Goal: Information Seeking & Learning: Learn about a topic

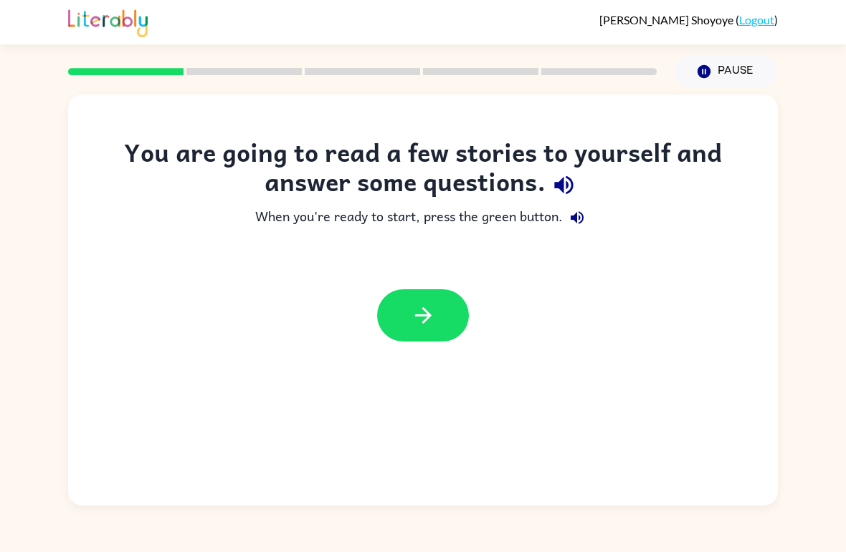
click at [555, 193] on icon "button" at bounding box center [563, 185] width 25 height 25
click at [441, 316] on button "button" at bounding box center [423, 315] width 92 height 52
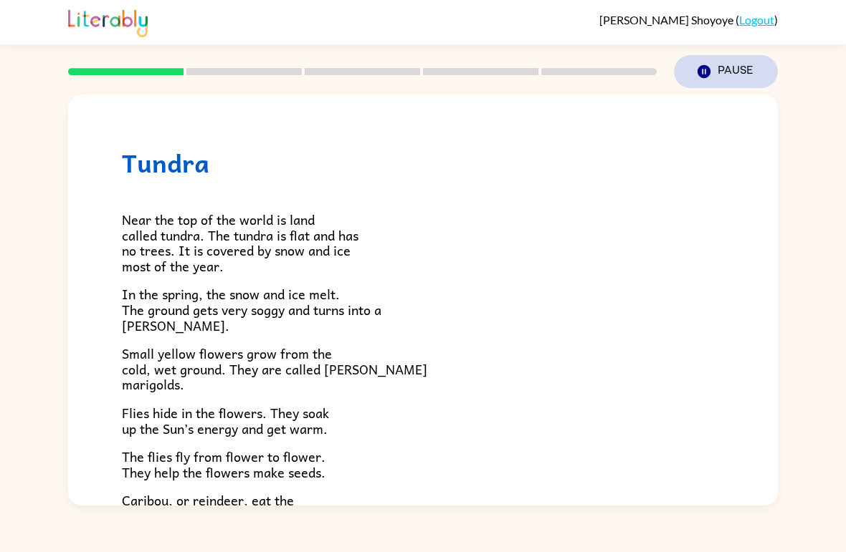
click at [722, 73] on button "Pause Pause" at bounding box center [726, 71] width 104 height 33
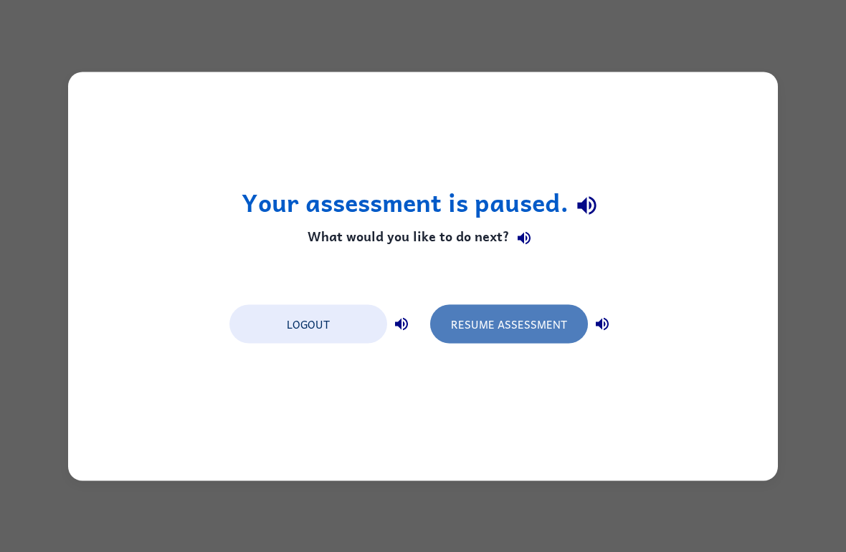
click at [450, 320] on button "Resume Assessment" at bounding box center [509, 324] width 158 height 39
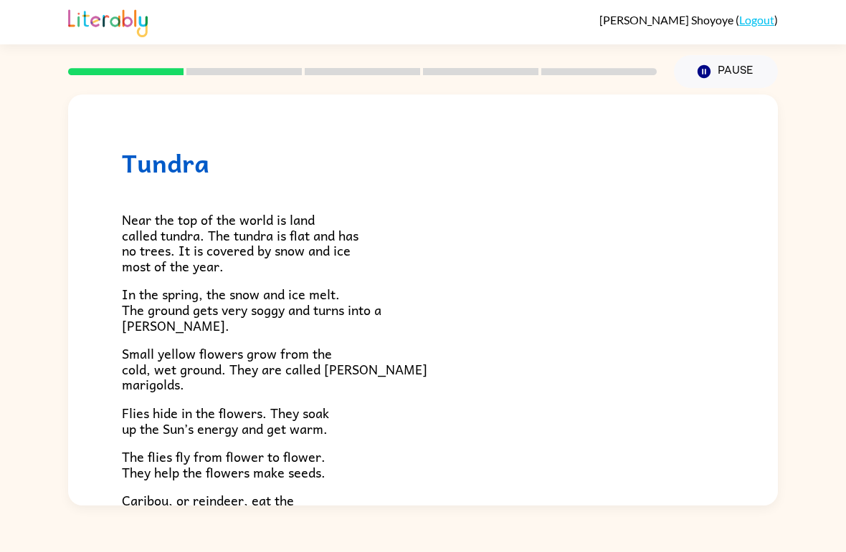
click at [168, 239] on span "Near the top of the world is land called tundra. The tundra is flat and has no …" at bounding box center [240, 242] width 236 height 67
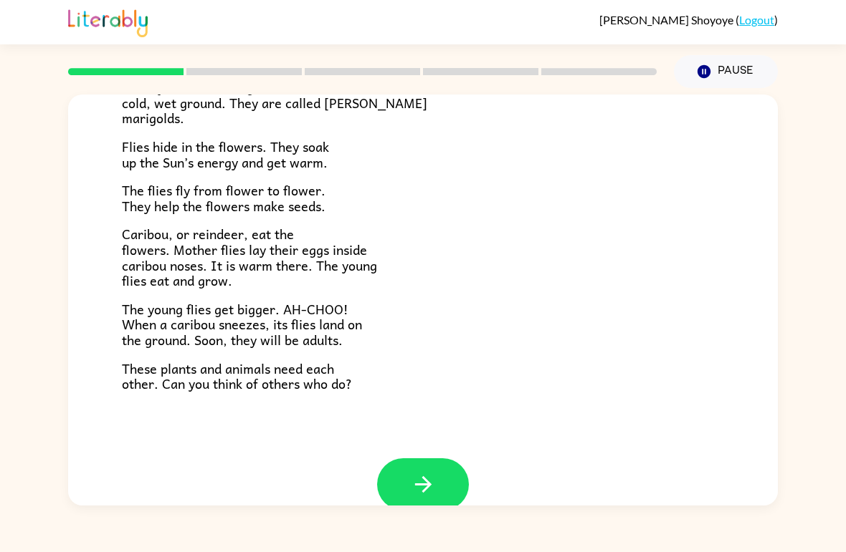
scroll to position [266, 0]
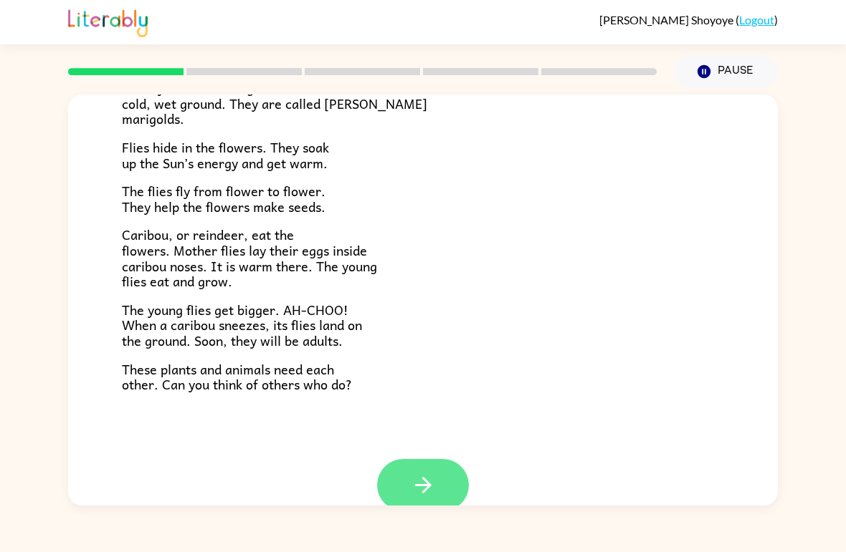
click at [413, 473] on icon "button" at bounding box center [423, 485] width 25 height 25
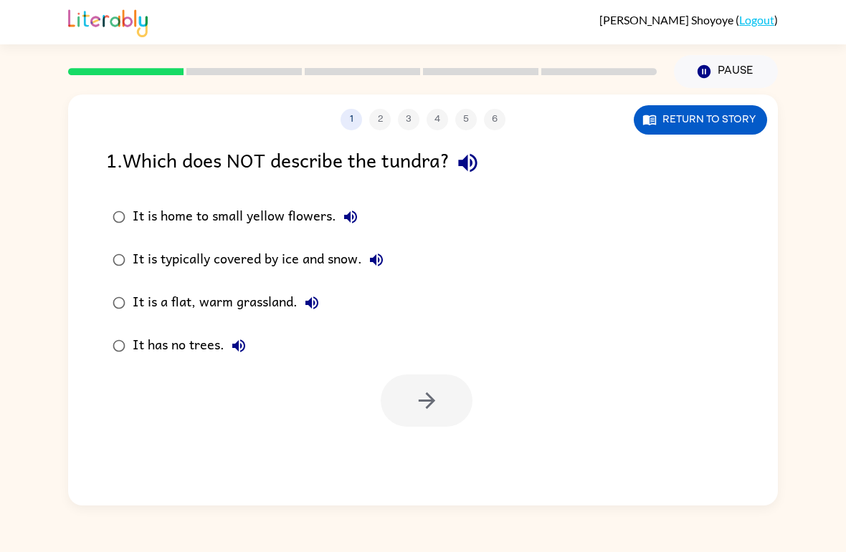
scroll to position [0, 0]
click at [476, 160] on icon "button" at bounding box center [467, 162] width 25 height 25
click at [336, 221] on button "It is home to small yellow flowers." at bounding box center [350, 217] width 29 height 29
click at [373, 254] on icon "button" at bounding box center [376, 260] width 17 height 17
click at [315, 304] on icon "button" at bounding box center [311, 303] width 13 height 13
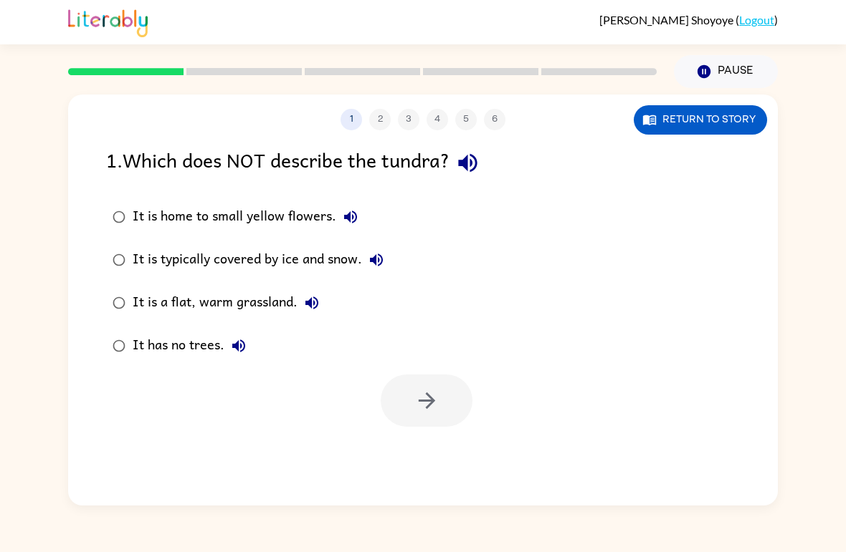
click at [240, 347] on icon "button" at bounding box center [238, 345] width 17 height 17
click at [349, 214] on icon "button" at bounding box center [350, 217] width 13 height 13
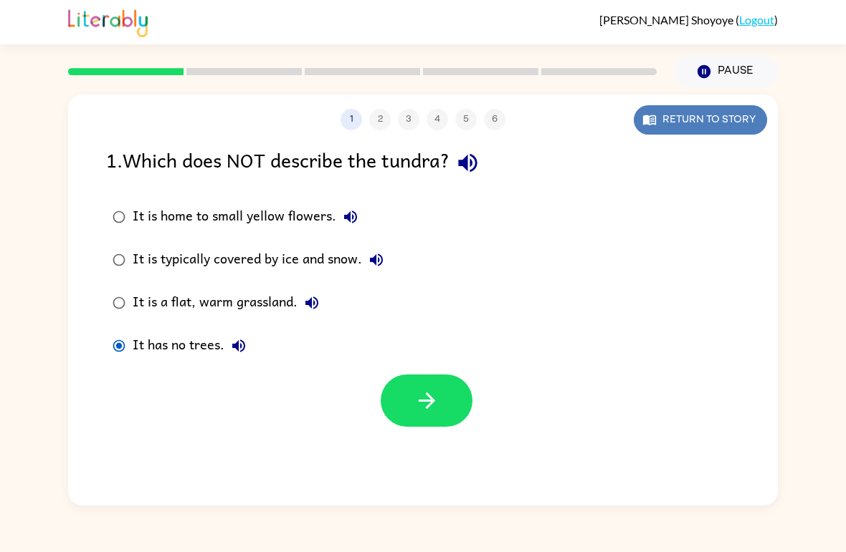
click at [711, 116] on button "Return to story" at bounding box center [699, 119] width 133 height 29
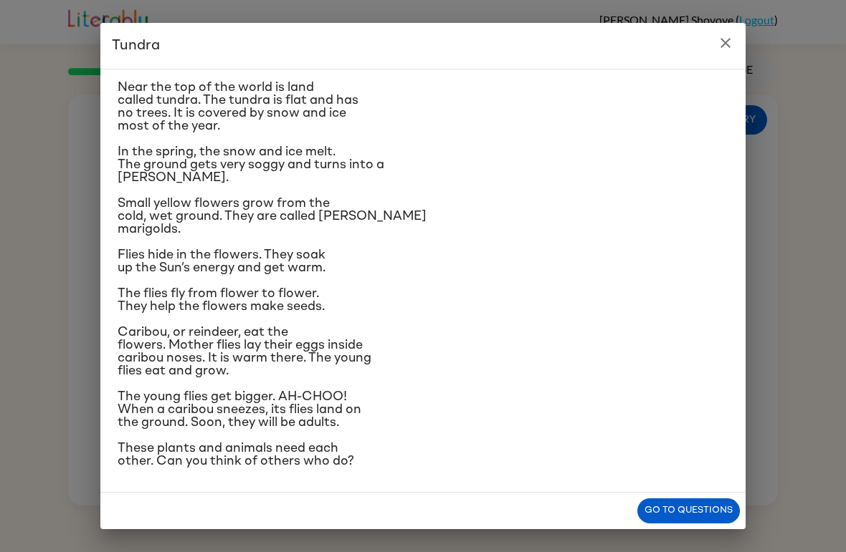
scroll to position [133, 0]
click at [665, 522] on button "Go to questions" at bounding box center [688, 511] width 102 height 25
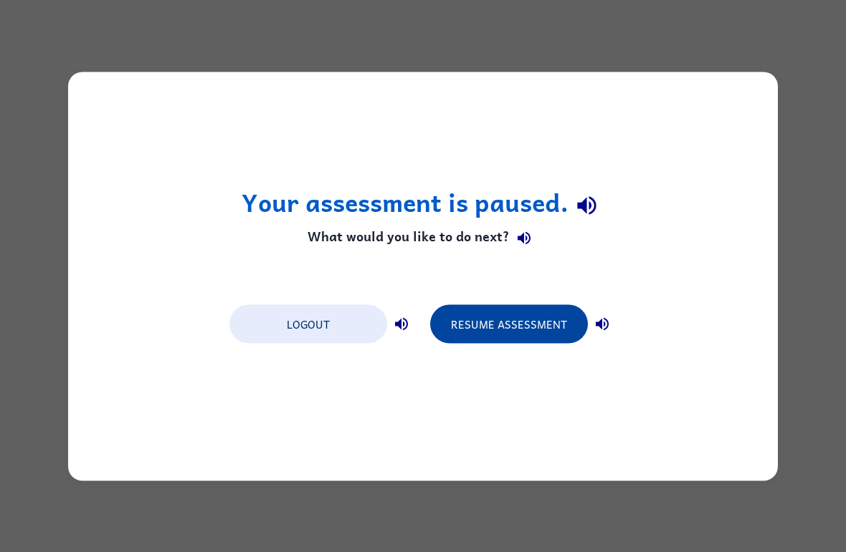
click at [489, 326] on button "Resume Assessment" at bounding box center [509, 324] width 158 height 39
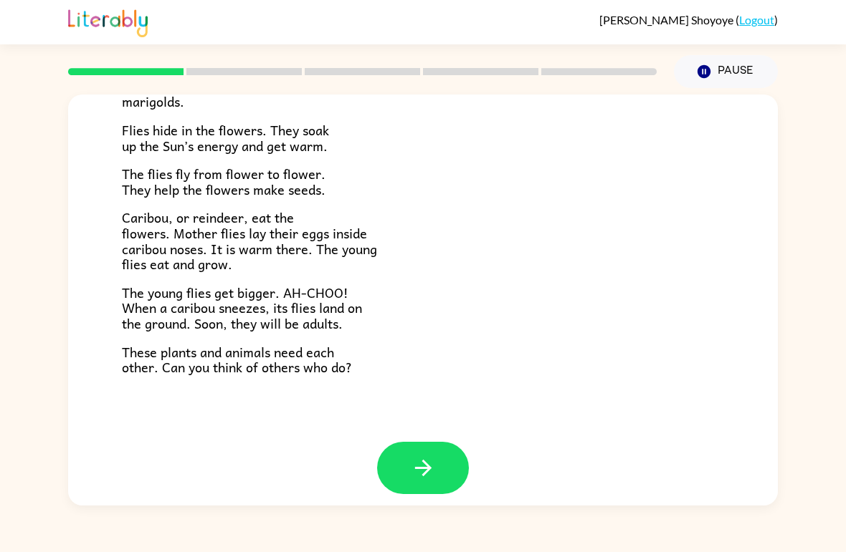
scroll to position [282, 0]
click at [424, 469] on icon "button" at bounding box center [423, 468] width 25 height 25
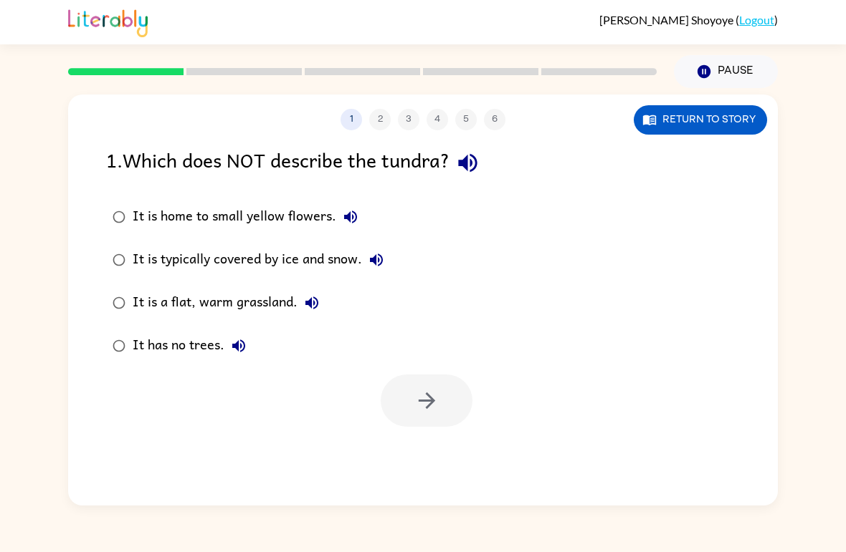
scroll to position [0, 0]
click at [215, 304] on div "It is a flat, warm grassland." at bounding box center [229, 303] width 193 height 29
click at [415, 401] on icon "button" at bounding box center [426, 400] width 25 height 25
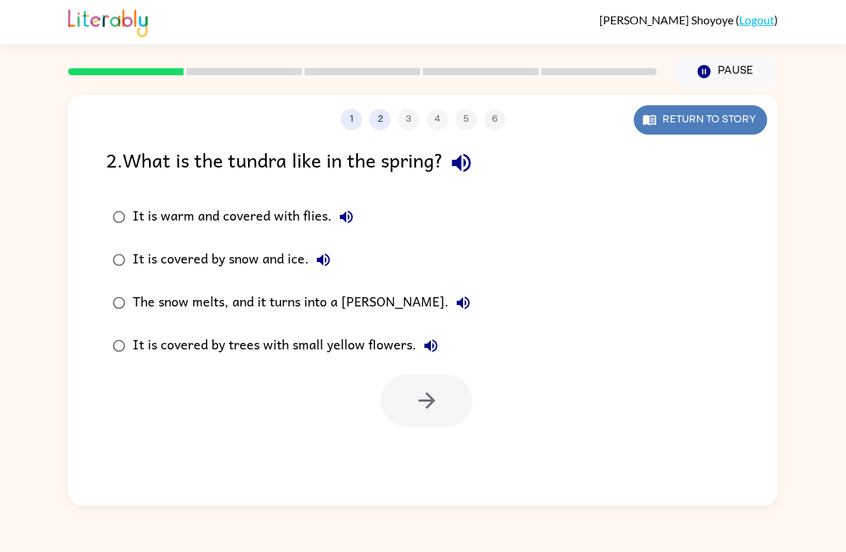
click at [649, 128] on button "Return to story" at bounding box center [699, 119] width 133 height 29
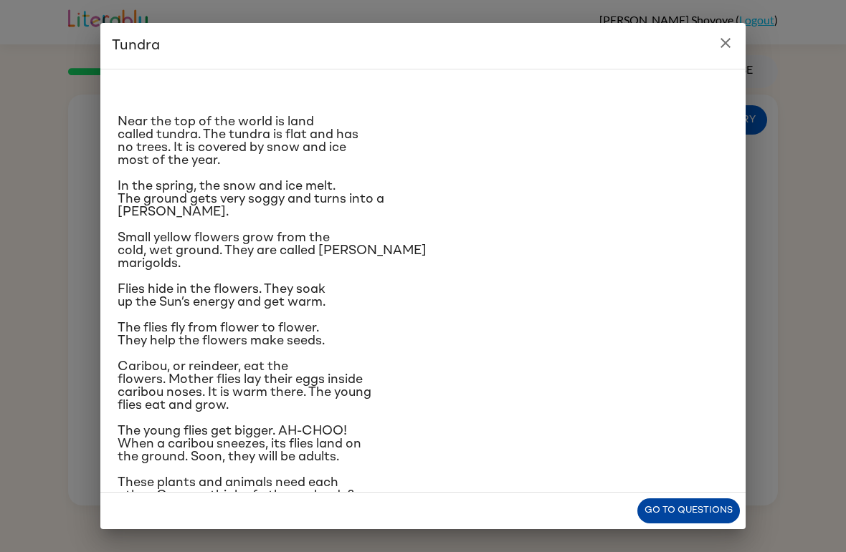
click at [704, 511] on button "Go to questions" at bounding box center [688, 511] width 102 height 25
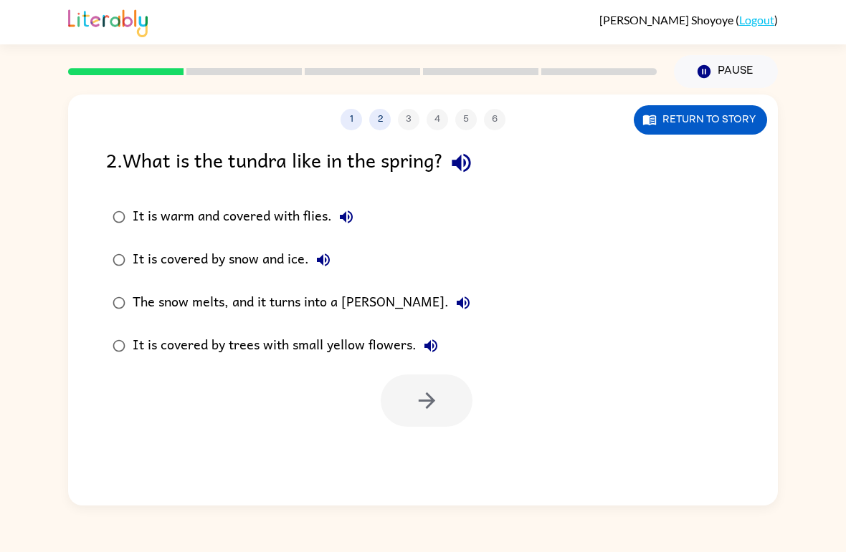
click at [359, 305] on div "The snow melts, and it turns into a [PERSON_NAME]." at bounding box center [305, 303] width 345 height 29
click at [411, 384] on button "button" at bounding box center [426, 401] width 92 height 52
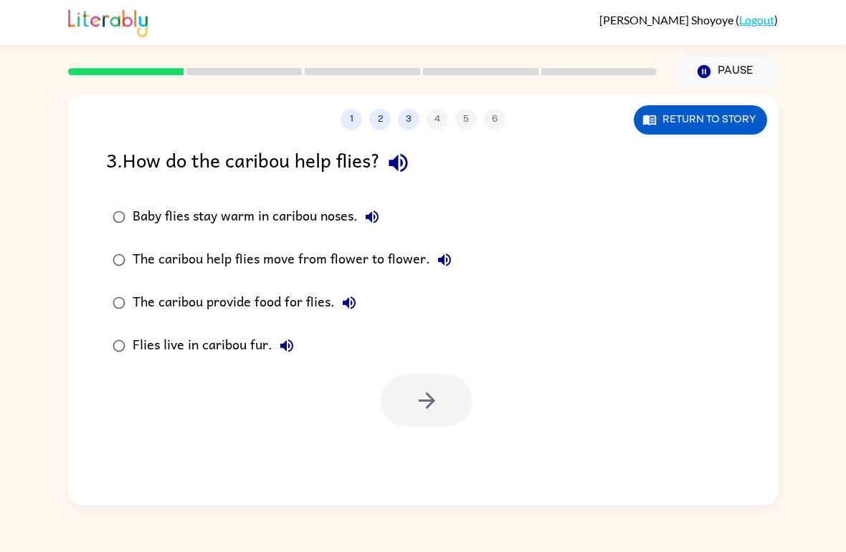
click at [282, 257] on div "The caribou help flies move from flower to flower." at bounding box center [296, 260] width 326 height 29
click at [415, 413] on icon "button" at bounding box center [426, 400] width 25 height 25
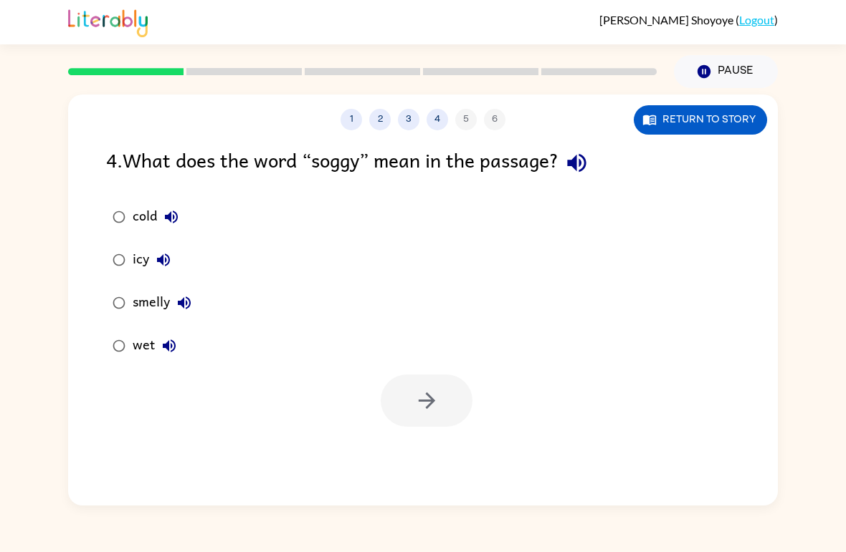
click at [139, 350] on div "wet" at bounding box center [158, 346] width 51 height 29
click at [410, 402] on button "button" at bounding box center [426, 401] width 92 height 52
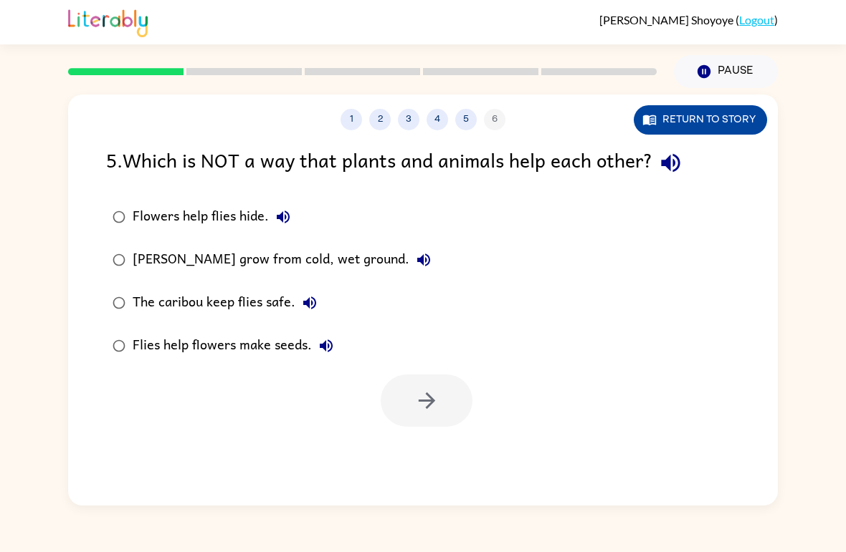
click at [689, 115] on button "Return to story" at bounding box center [699, 119] width 133 height 29
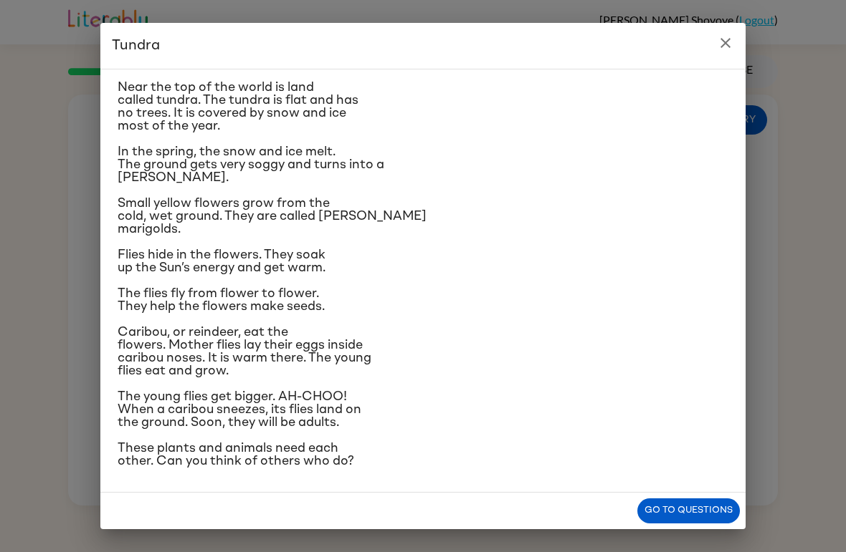
scroll to position [75, 0]
click at [660, 530] on div "Tundra Near the top of the world is land called tundra. The tundra is flat and …" at bounding box center [423, 276] width 846 height 552
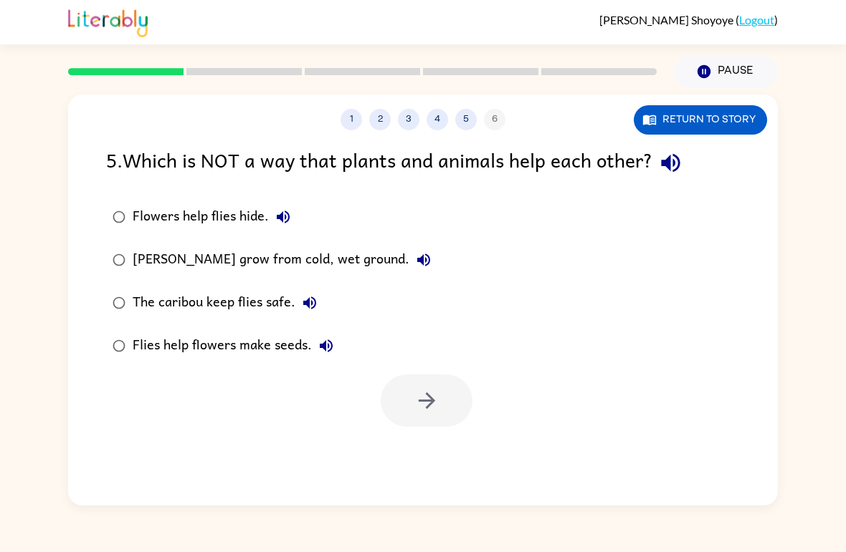
click at [277, 347] on div "Flies help flowers make seeds." at bounding box center [237, 346] width 208 height 29
click at [258, 305] on div "The caribou keep flies safe." at bounding box center [228, 303] width 191 height 29
click at [266, 257] on div "[PERSON_NAME] grow from cold, wet ground." at bounding box center [285, 260] width 305 height 29
click at [399, 404] on button "button" at bounding box center [426, 401] width 92 height 52
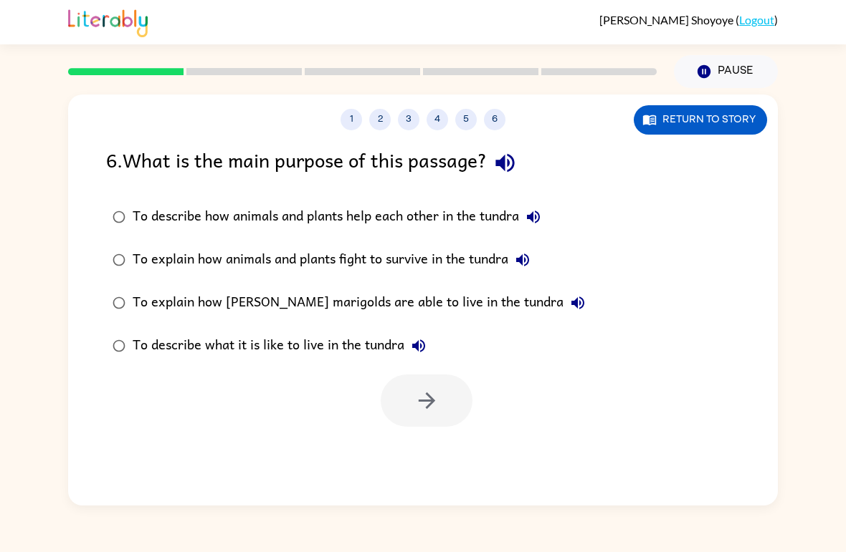
click at [369, 130] on div "1 2 3 4 5 6" at bounding box center [422, 119] width 709 height 21
click at [379, 118] on button "2" at bounding box center [379, 119] width 21 height 21
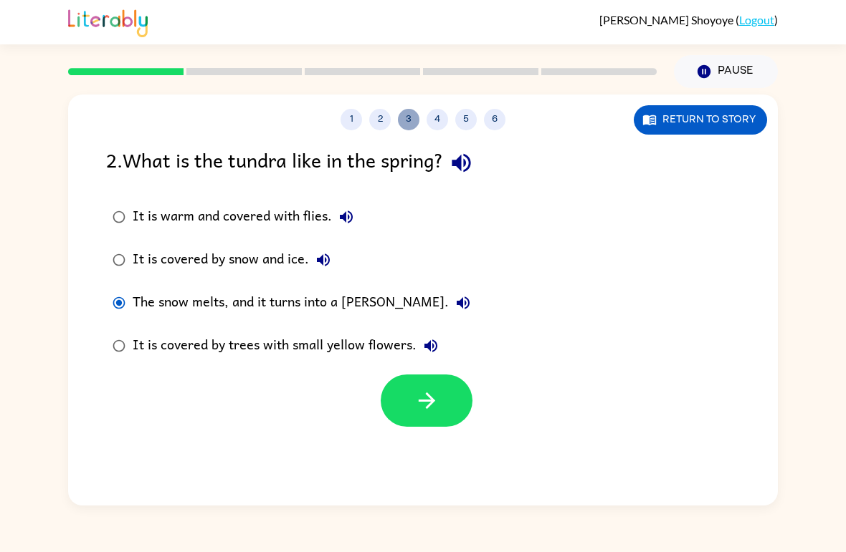
click at [409, 116] on button "3" at bounding box center [408, 119] width 21 height 21
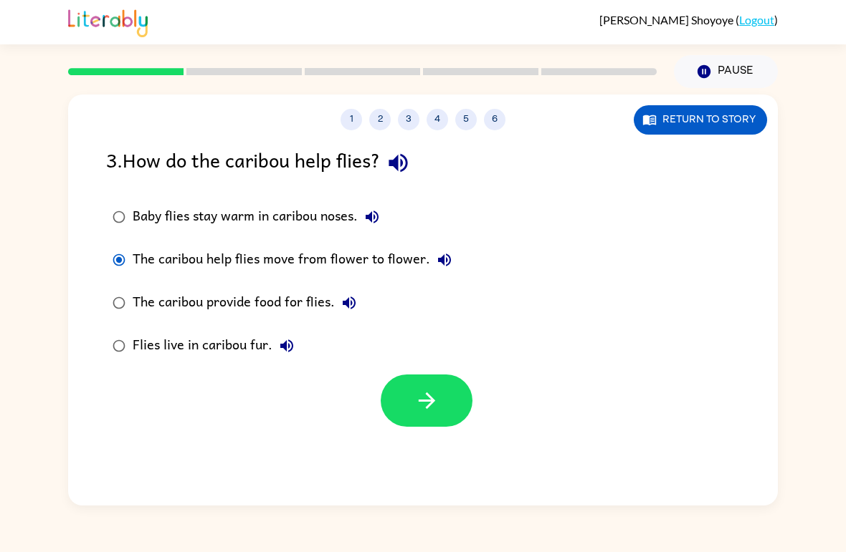
click at [293, 213] on div "Baby flies stay warm in caribou noses." at bounding box center [260, 217] width 254 height 29
click at [450, 412] on button "button" at bounding box center [426, 401] width 92 height 52
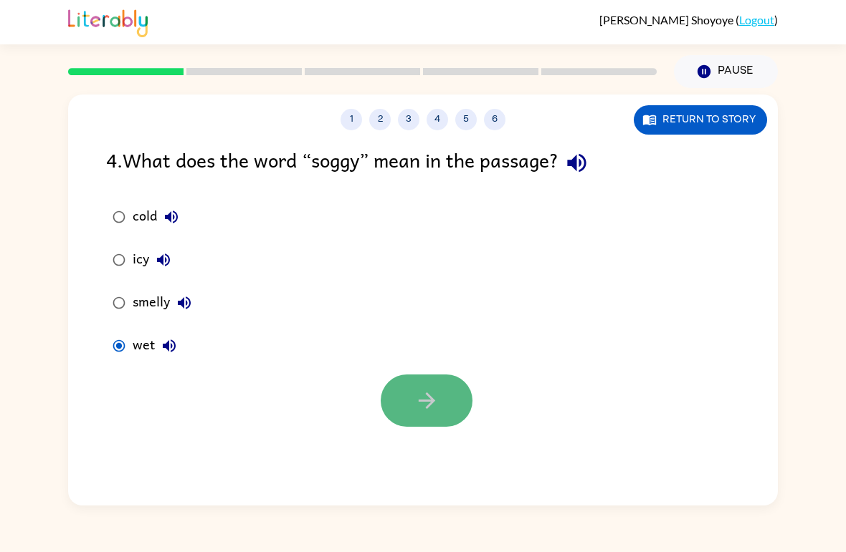
click at [445, 416] on button "button" at bounding box center [426, 401] width 92 height 52
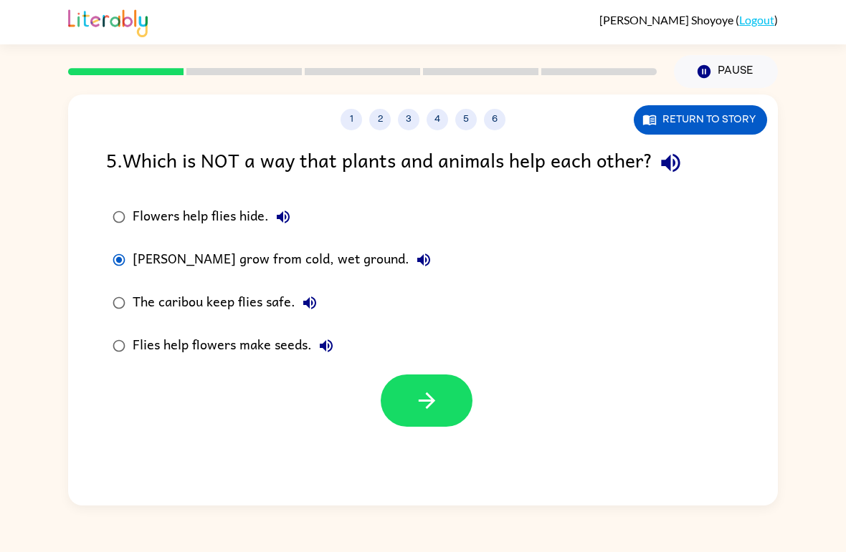
click at [401, 132] on div "1 2 3 4 5 6 Return to story 5 . Which is NOT a way that plants and animals help…" at bounding box center [422, 300] width 709 height 411
click at [402, 124] on button "3" at bounding box center [408, 119] width 21 height 21
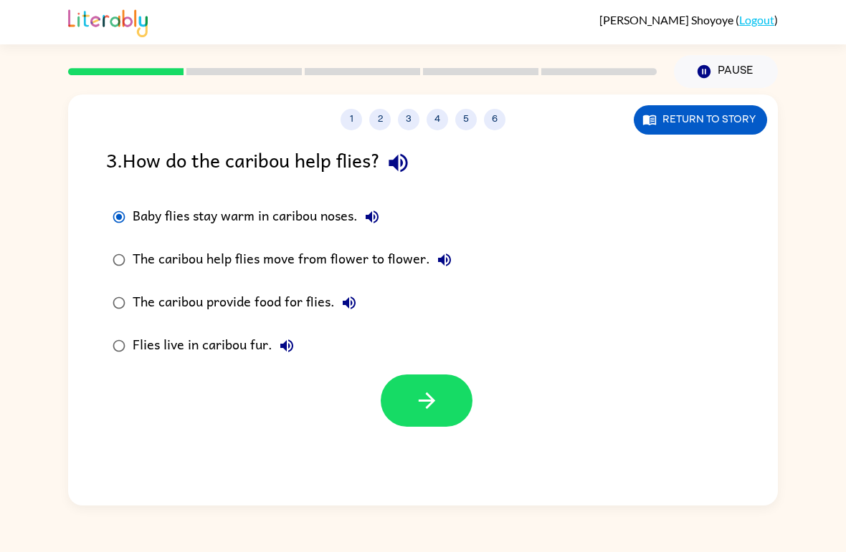
click at [307, 257] on div "The caribou help flies move from flower to flower." at bounding box center [296, 260] width 326 height 29
click at [426, 401] on icon "button" at bounding box center [426, 400] width 25 height 25
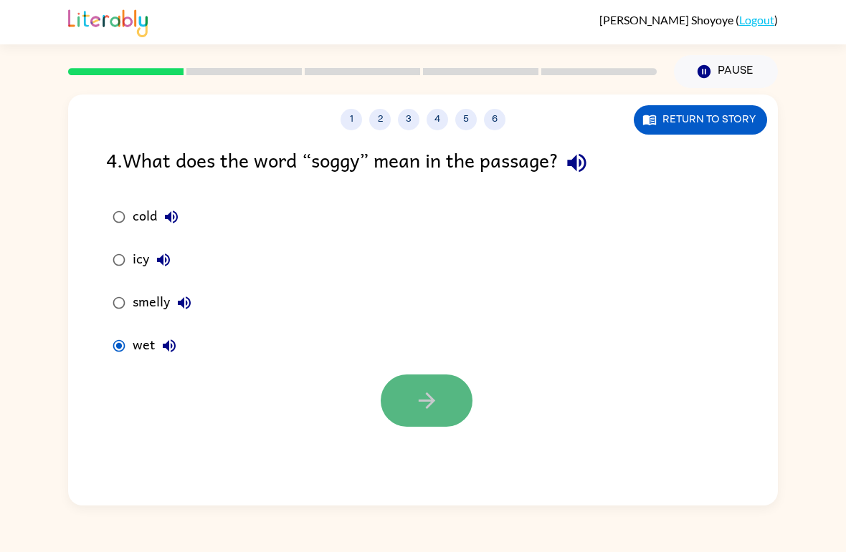
click at [426, 400] on icon "button" at bounding box center [426, 400] width 25 height 25
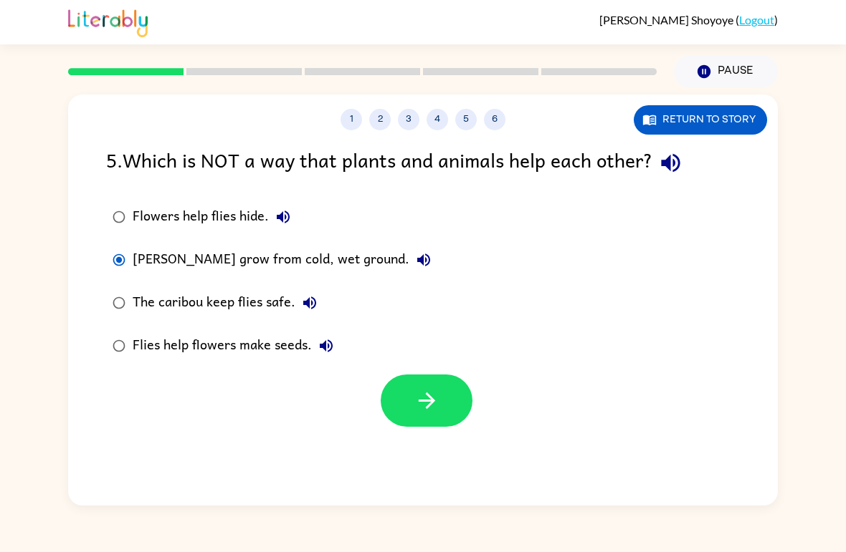
click at [232, 223] on div "Flowers help flies hide." at bounding box center [215, 217] width 165 height 29
click at [449, 396] on button "button" at bounding box center [426, 401] width 92 height 52
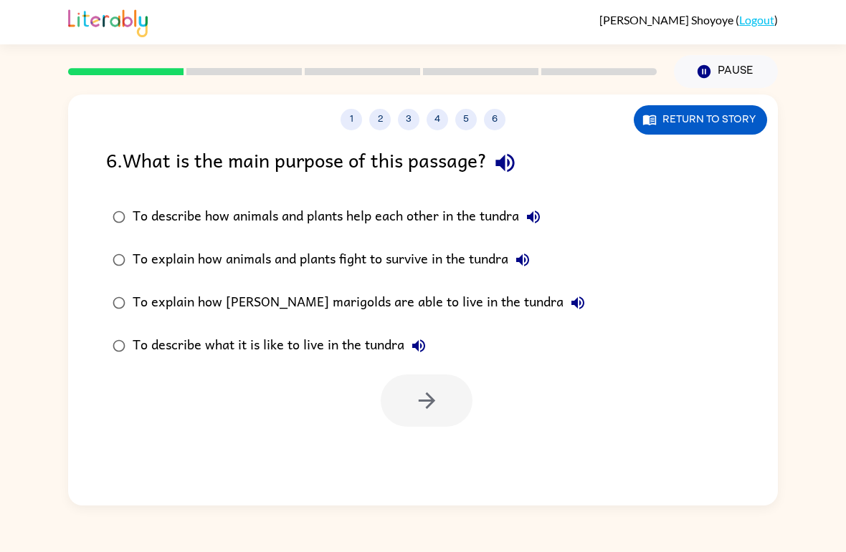
click at [344, 348] on div "To describe what it is like to live in the tundra" at bounding box center [283, 346] width 300 height 29
click at [306, 218] on div "To describe how animals and plants help each other in the tundra" at bounding box center [340, 217] width 415 height 29
click at [431, 397] on icon "button" at bounding box center [426, 400] width 25 height 25
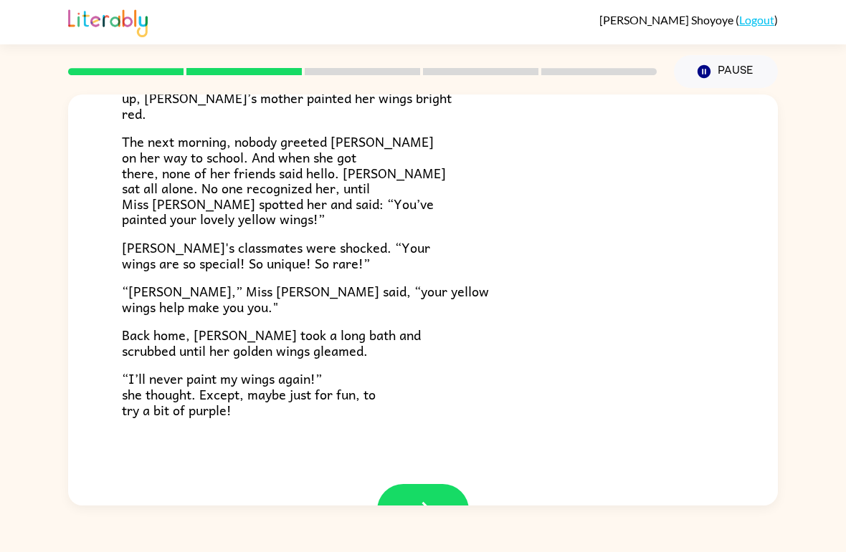
scroll to position [371, 0]
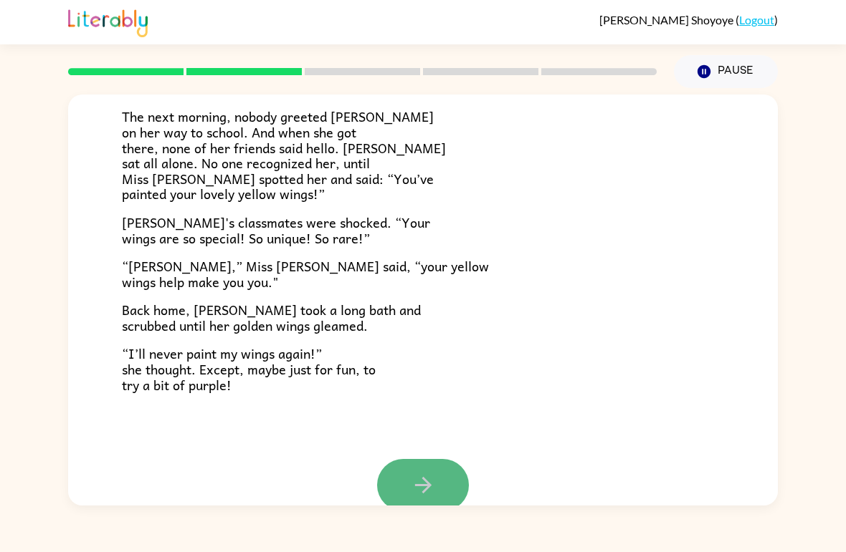
click at [436, 470] on button "button" at bounding box center [423, 485] width 92 height 52
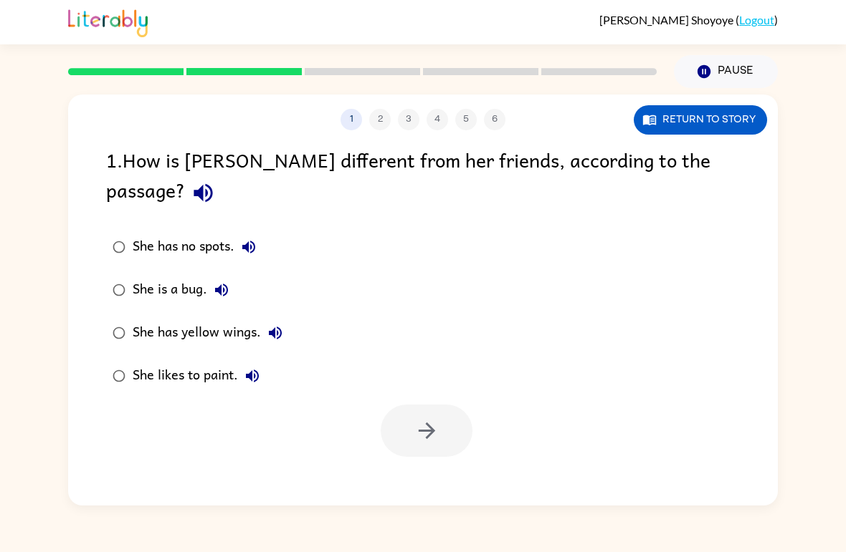
click at [173, 319] on div "She has yellow wings." at bounding box center [211, 333] width 157 height 29
click at [416, 418] on icon "button" at bounding box center [426, 430] width 25 height 25
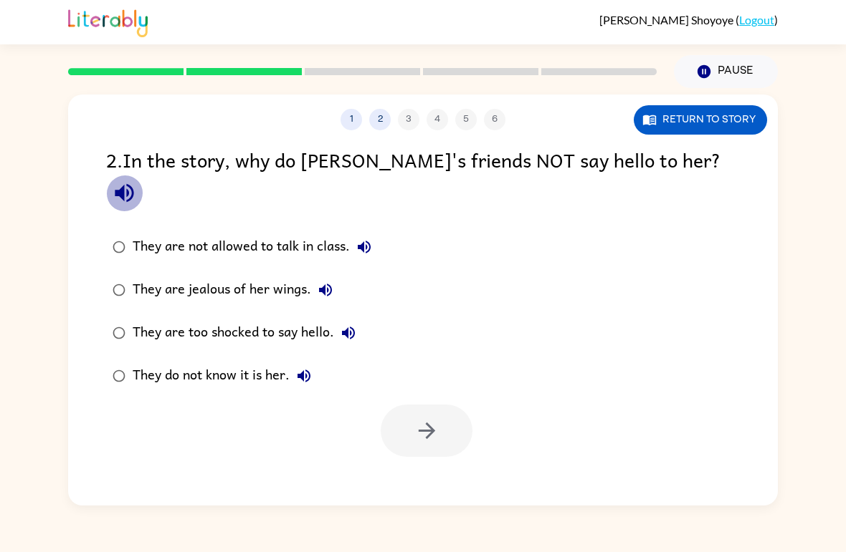
click at [137, 181] on icon "button" at bounding box center [124, 193] width 25 height 25
click at [179, 362] on div "They do not know it is her." at bounding box center [226, 376] width 186 height 29
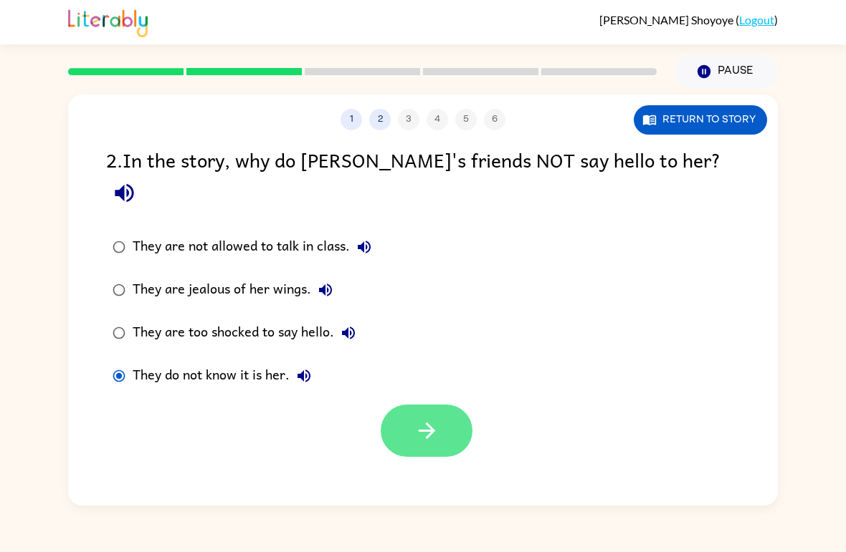
click at [423, 418] on icon "button" at bounding box center [426, 430] width 25 height 25
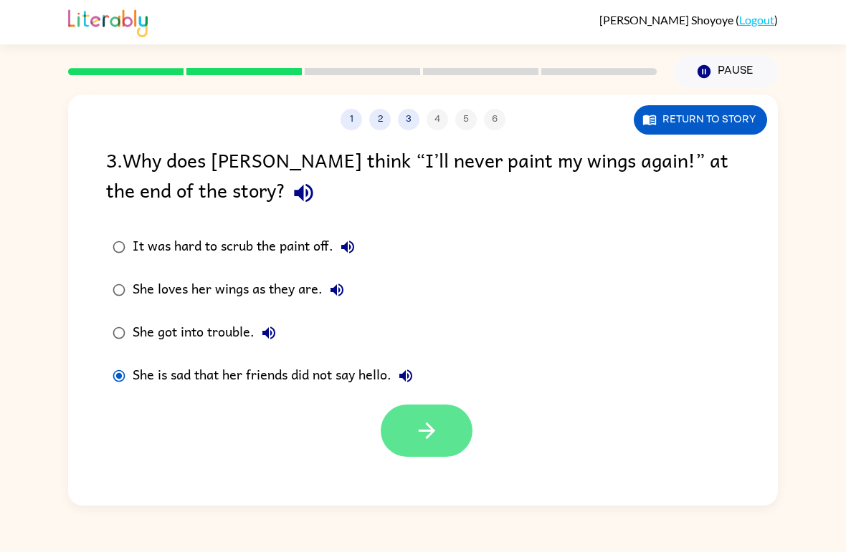
click at [436, 413] on button "button" at bounding box center [426, 431] width 92 height 52
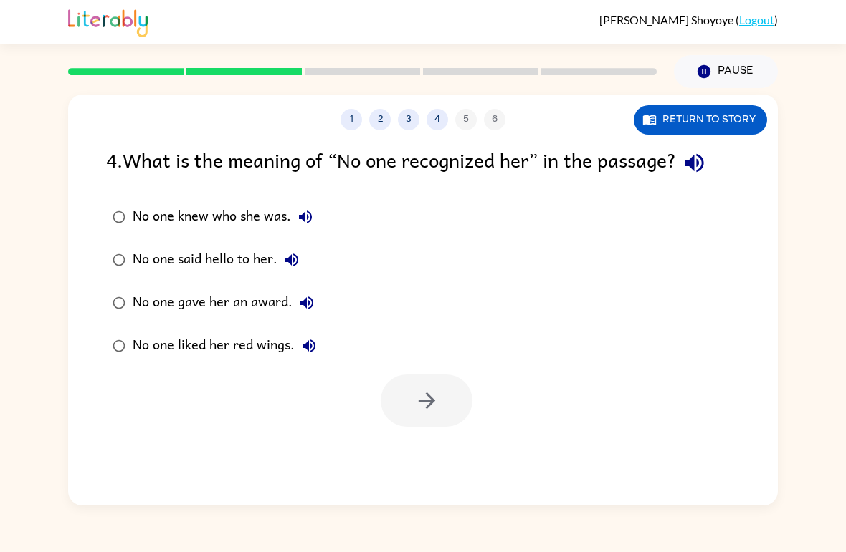
click at [211, 214] on div "No one knew who she was." at bounding box center [226, 217] width 187 height 29
click at [393, 408] on button "button" at bounding box center [426, 401] width 92 height 52
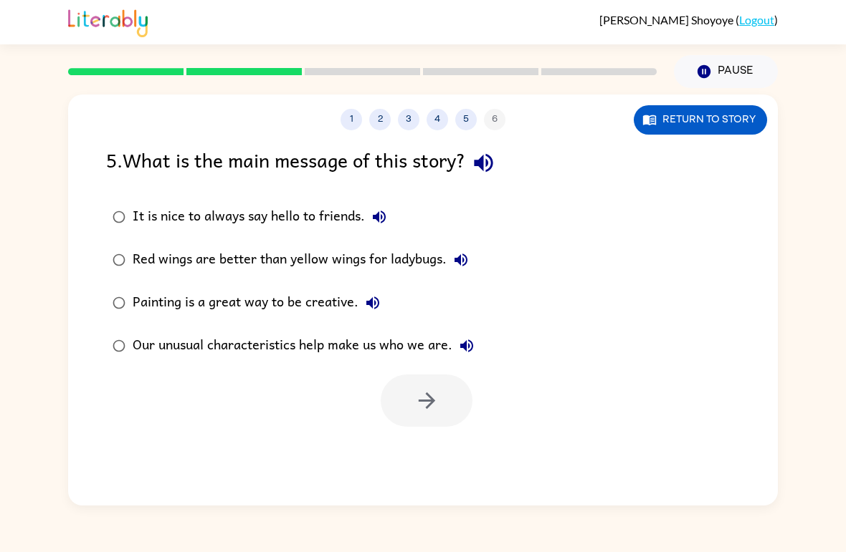
click at [170, 354] on div "Our unusual characteristics help make us who we are." at bounding box center [307, 346] width 348 height 29
click at [440, 378] on button "button" at bounding box center [426, 401] width 92 height 52
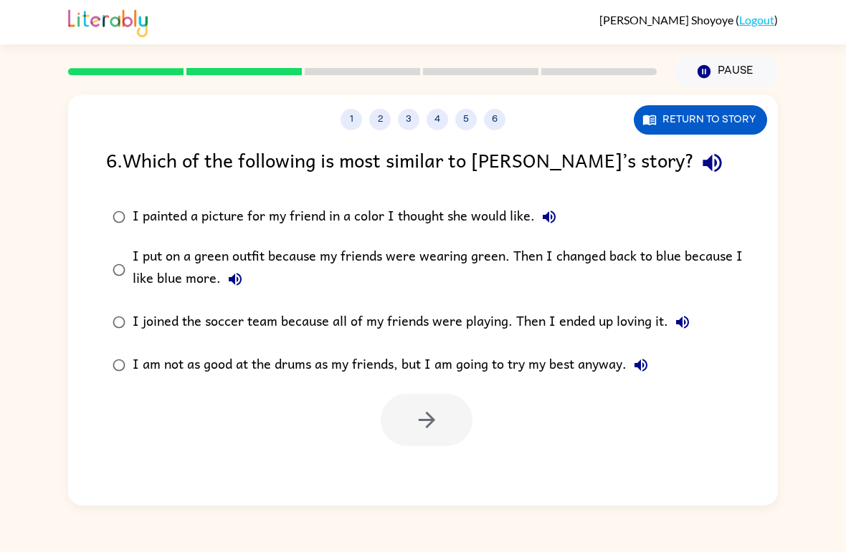
click at [264, 252] on div "I put on a green outfit because my friends were wearing green. Then I changed b…" at bounding box center [446, 270] width 626 height 48
click at [423, 411] on icon "button" at bounding box center [426, 420] width 25 height 25
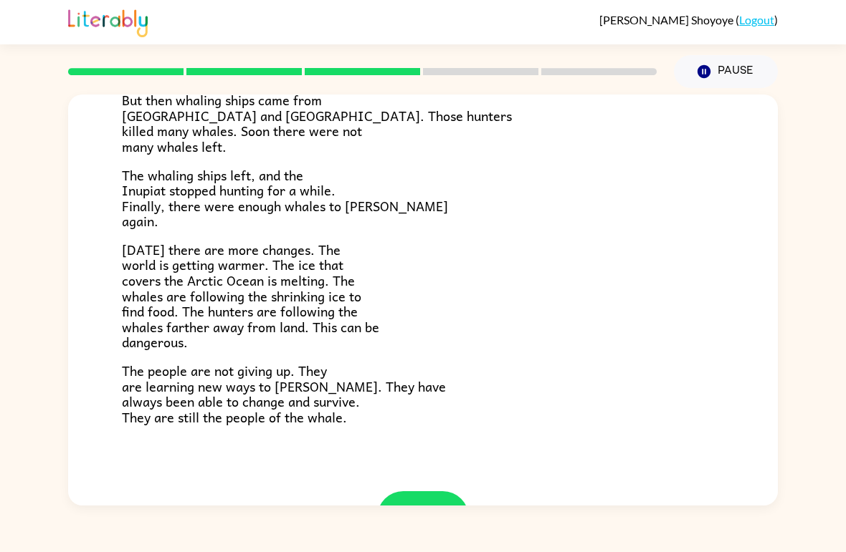
scroll to position [416, 0]
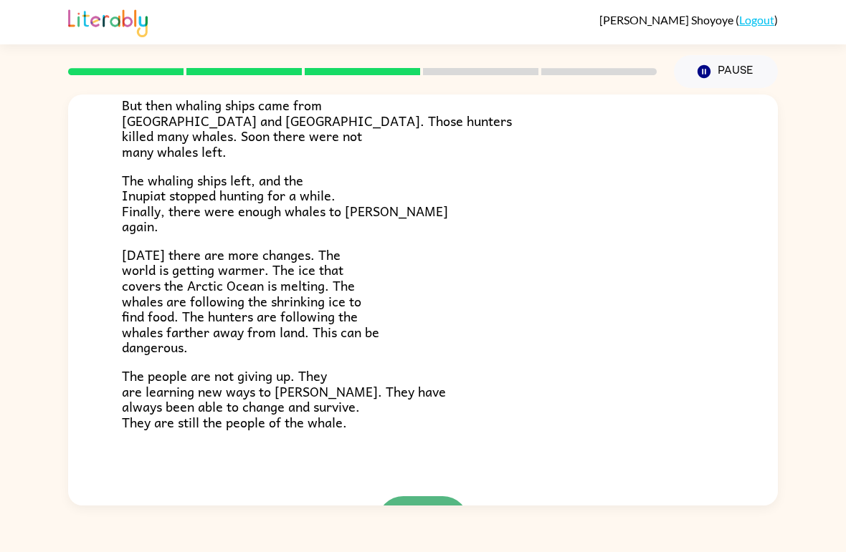
click at [429, 510] on icon "button" at bounding box center [423, 522] width 25 height 25
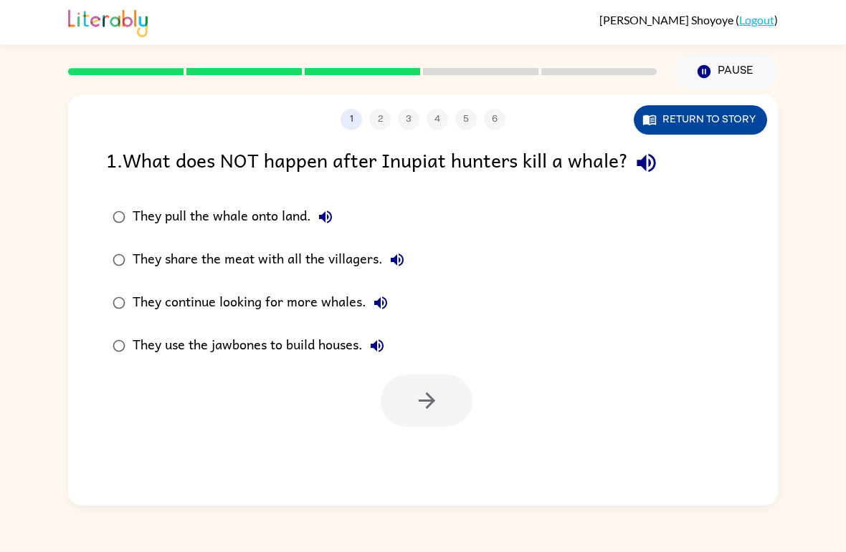
click at [656, 128] on button "Return to story" at bounding box center [699, 119] width 133 height 29
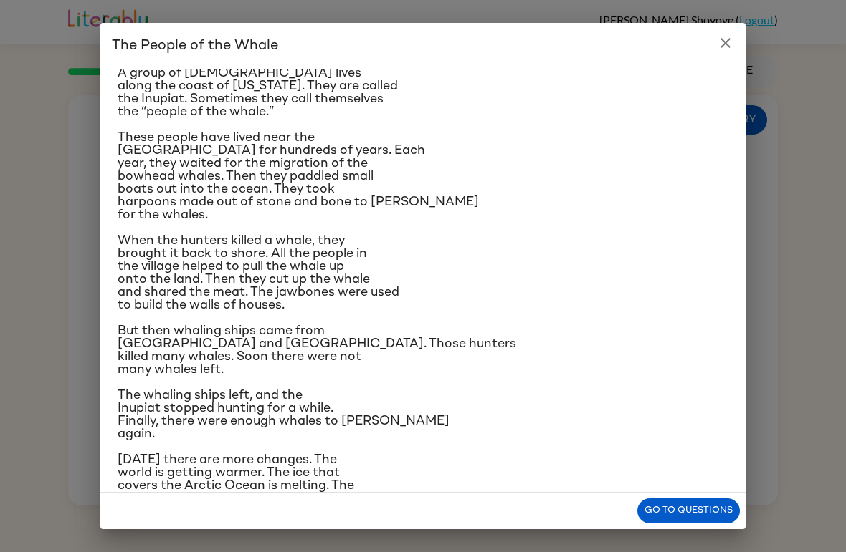
scroll to position [32, 0]
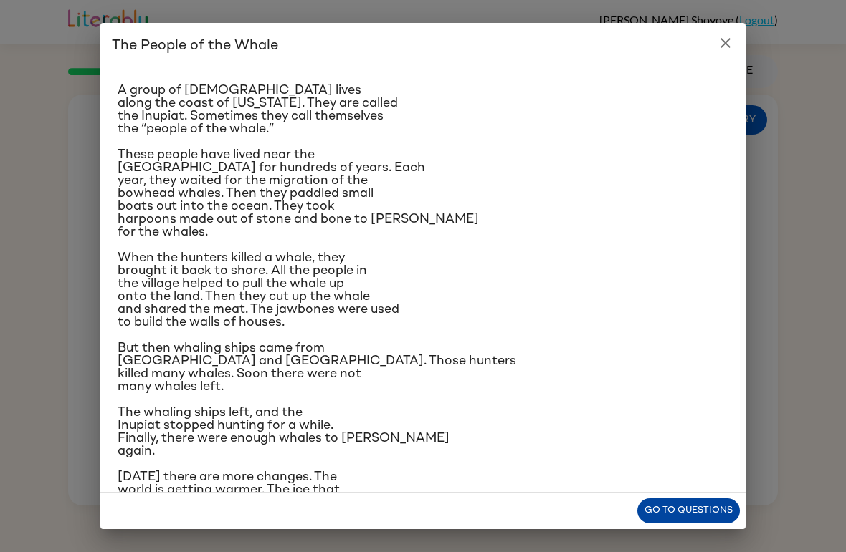
click at [666, 514] on button "Go to questions" at bounding box center [688, 511] width 102 height 25
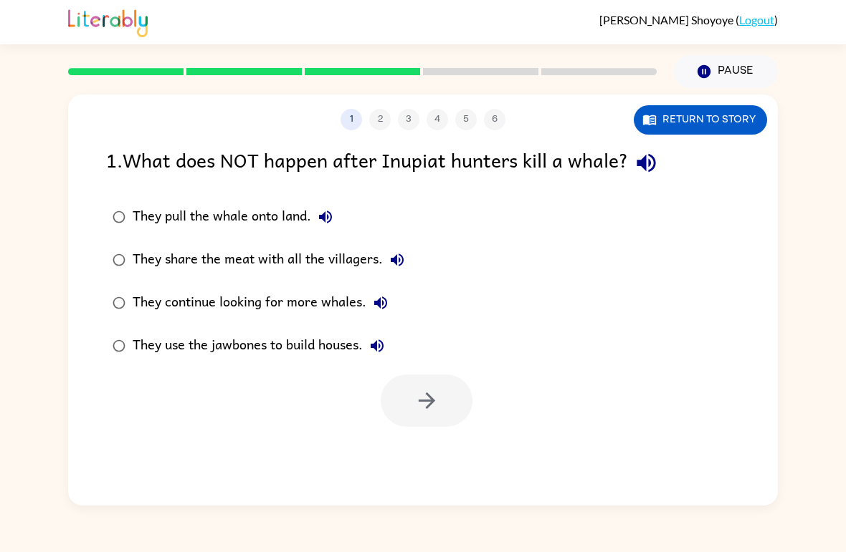
click at [229, 307] on div "They continue looking for more whales." at bounding box center [264, 303] width 262 height 29
click at [340, 355] on div "They use the jawbones to build houses." at bounding box center [262, 346] width 259 height 29
click at [428, 394] on icon "button" at bounding box center [426, 400] width 25 height 25
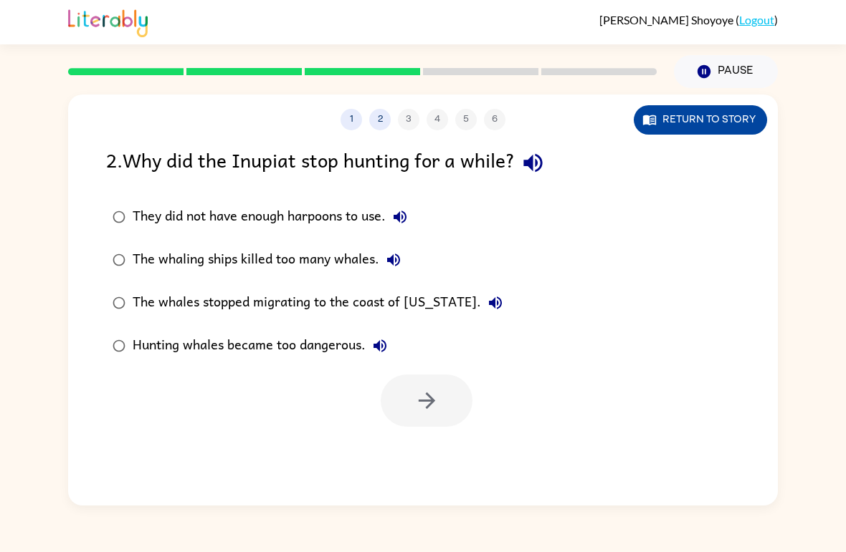
click at [696, 107] on button "Return to story" at bounding box center [699, 119] width 133 height 29
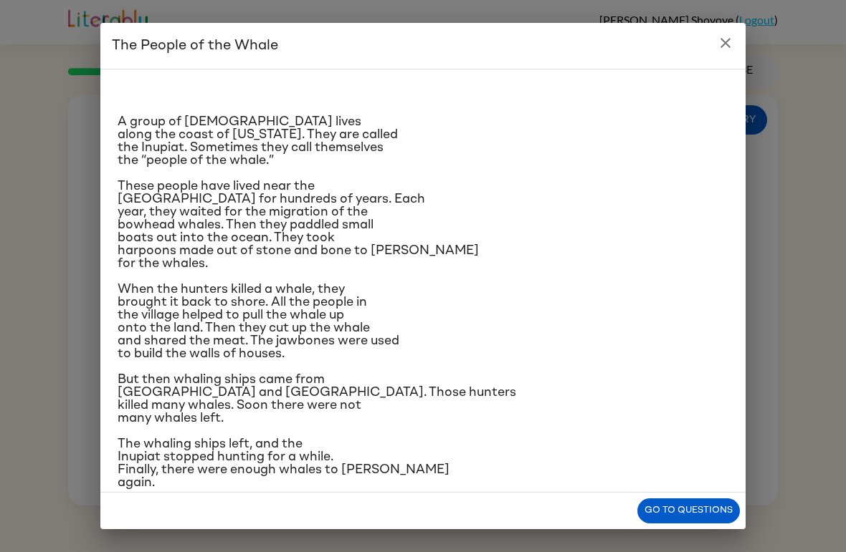
click at [21, 368] on div "The People of the Whale A group of [DEMOGRAPHIC_DATA] lives along the coast of …" at bounding box center [423, 276] width 846 height 552
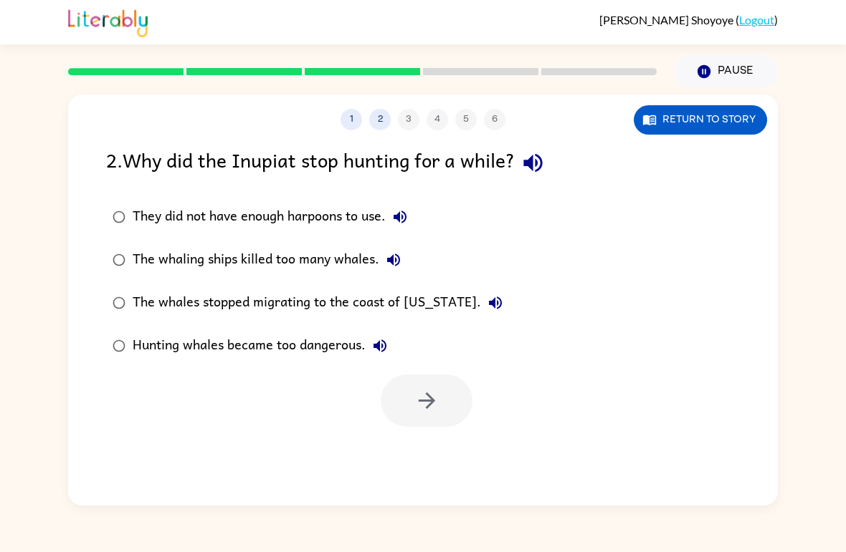
click at [0, 0] on html "[PERSON_NAME] ( Logout ) Pause Pause 1 2 3 4 5 6 Return to story 2 . Why did th…" at bounding box center [423, 276] width 846 height 552
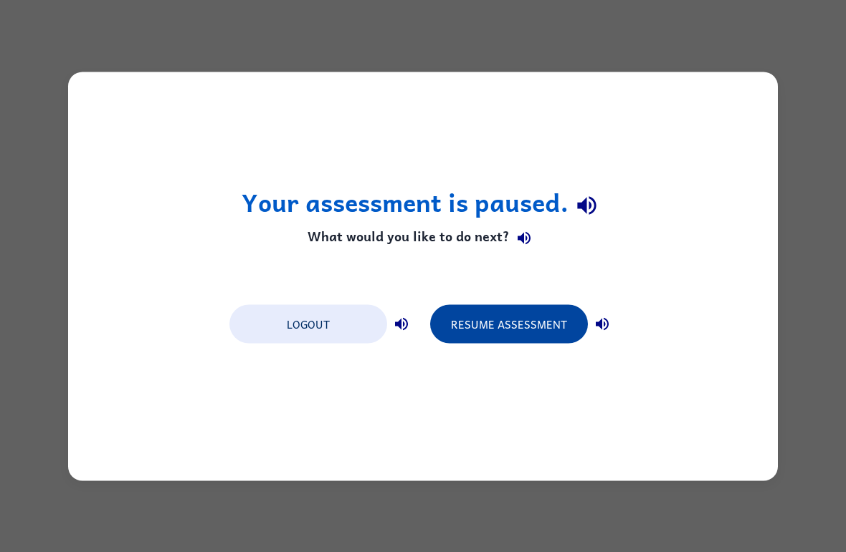
click at [520, 309] on button "Resume Assessment" at bounding box center [509, 324] width 158 height 39
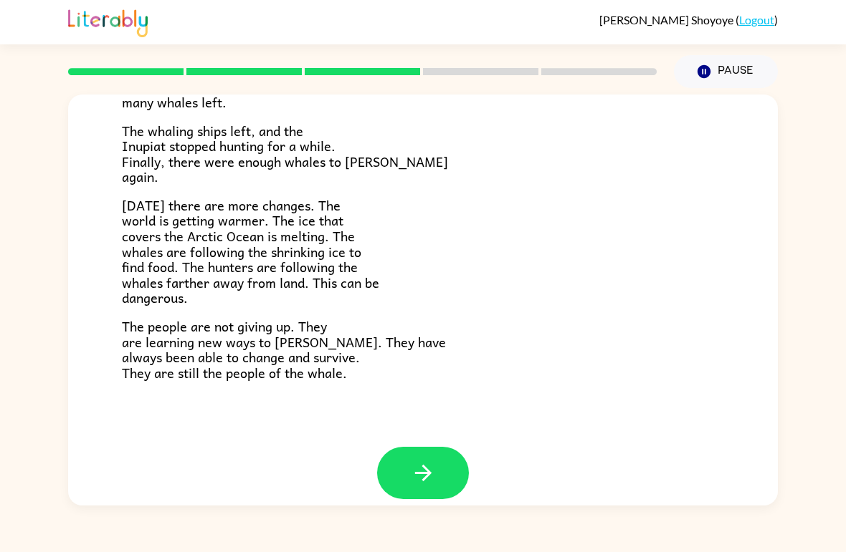
scroll to position [465, 0]
click at [432, 461] on icon "button" at bounding box center [423, 473] width 25 height 25
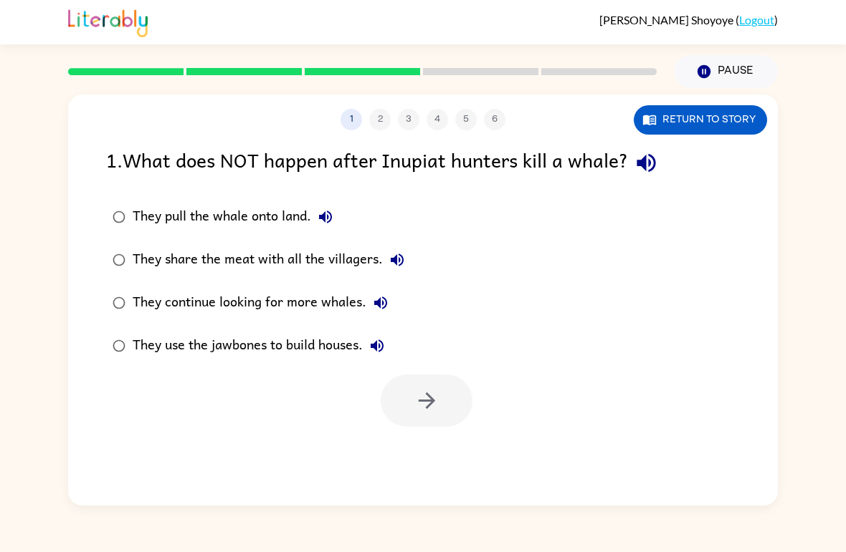
click at [322, 346] on div "They use the jawbones to build houses." at bounding box center [262, 346] width 259 height 29
click at [437, 418] on button "button" at bounding box center [426, 401] width 92 height 52
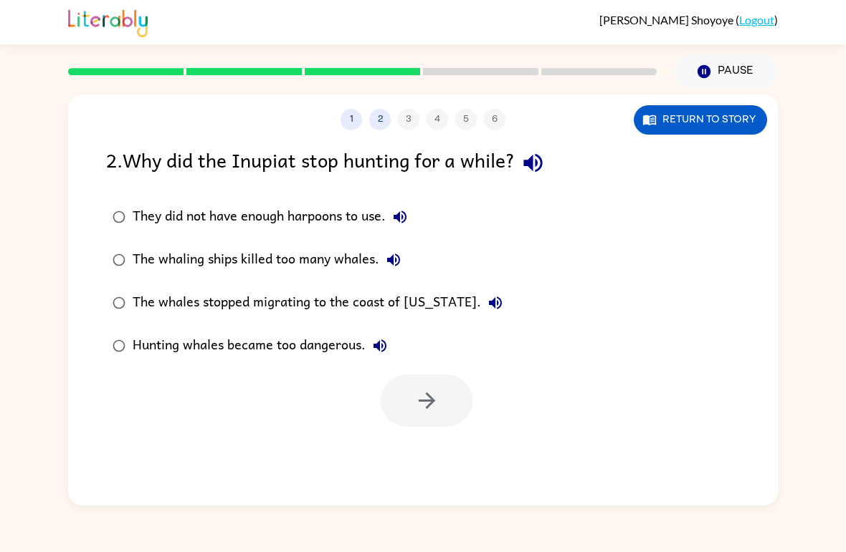
click at [293, 265] on div "The whaling ships killed too many whales." at bounding box center [270, 260] width 275 height 29
click at [416, 406] on icon "button" at bounding box center [426, 400] width 25 height 25
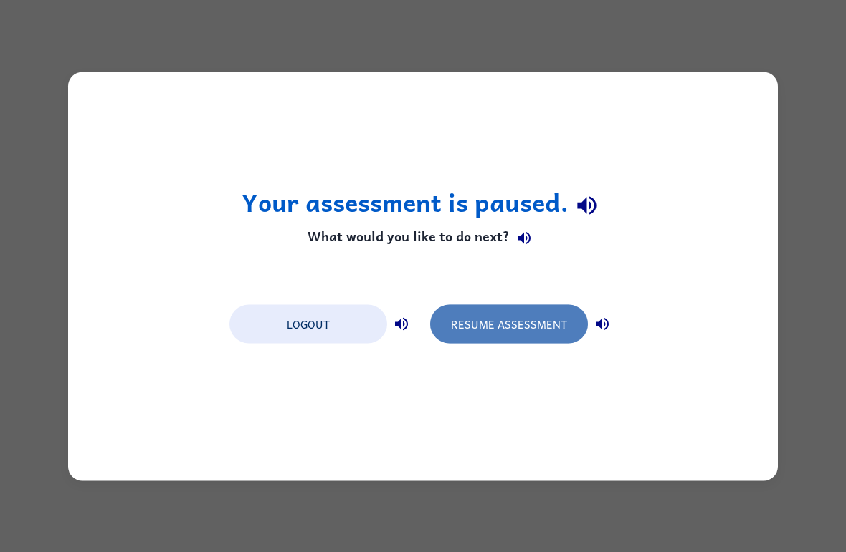
click at [537, 336] on button "Resume Assessment" at bounding box center [509, 324] width 158 height 39
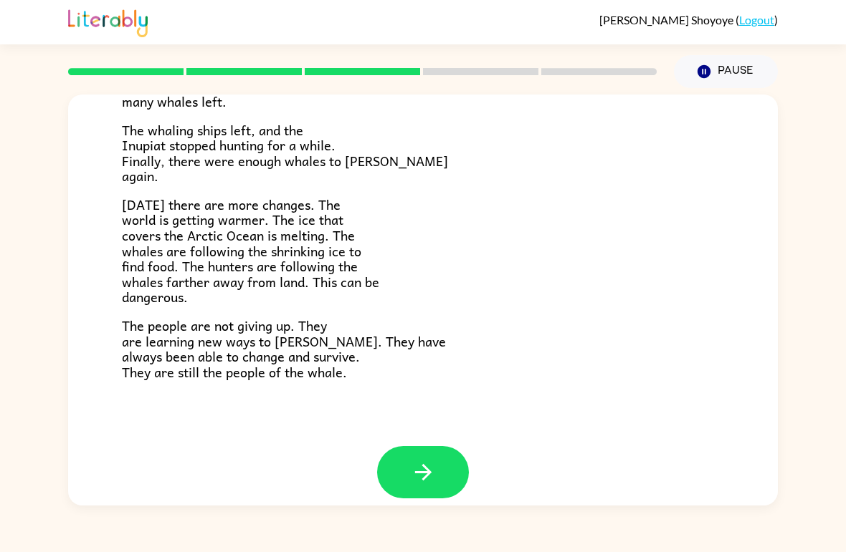
scroll to position [465, 0]
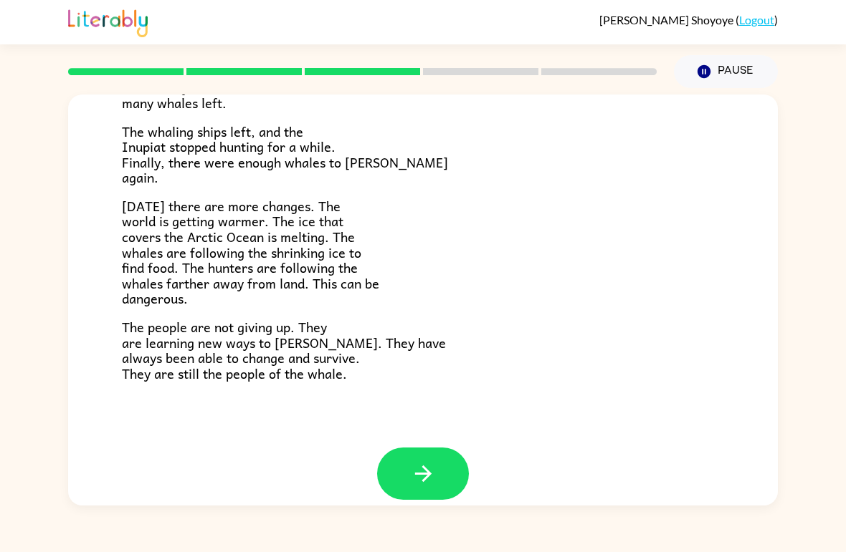
click at [421, 423] on div "The People of the Whale A group of [DEMOGRAPHIC_DATA] lives along the coast of …" at bounding box center [422, 39] width 709 height 818
click at [420, 461] on icon "button" at bounding box center [423, 473] width 25 height 25
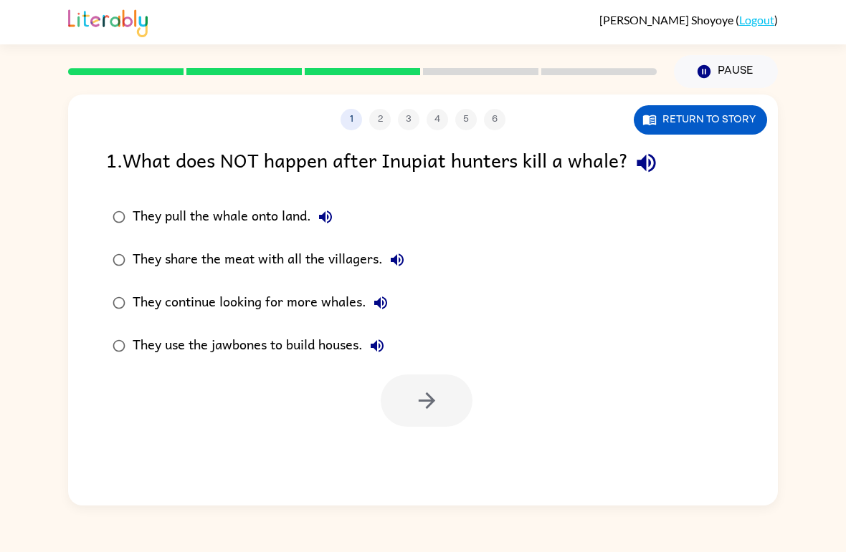
scroll to position [0, 0]
click at [337, 340] on div "They use the jawbones to build houses." at bounding box center [262, 346] width 259 height 29
click at [417, 403] on icon "button" at bounding box center [426, 400] width 25 height 25
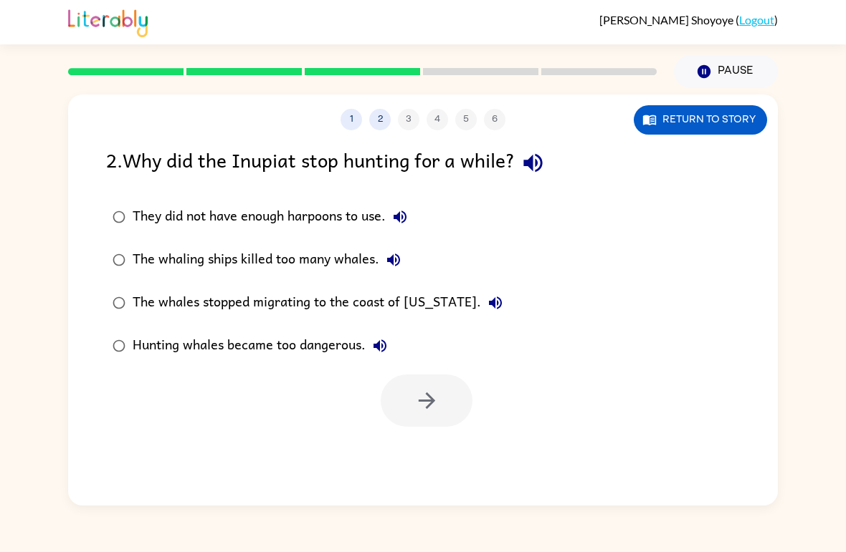
click at [362, 258] on div "The whaling ships killed too many whales." at bounding box center [270, 260] width 275 height 29
click at [404, 407] on button "button" at bounding box center [426, 401] width 92 height 52
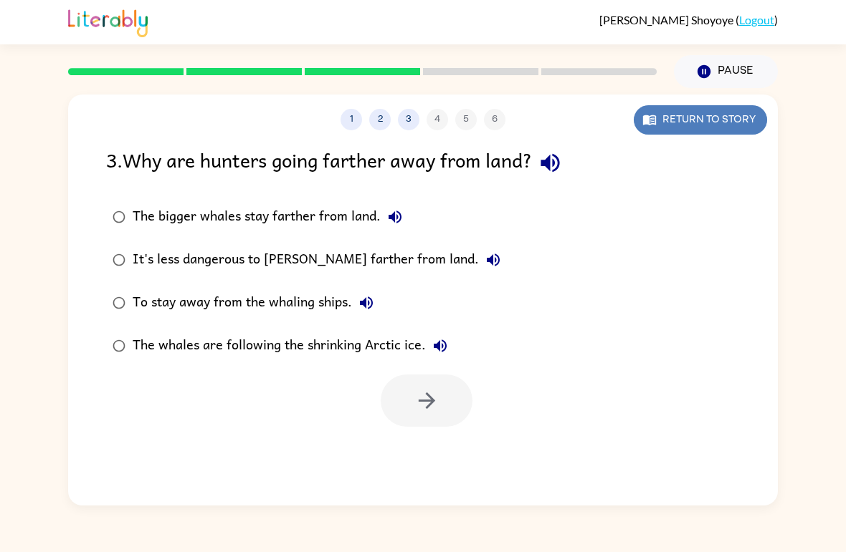
click at [727, 113] on button "Return to story" at bounding box center [699, 119] width 133 height 29
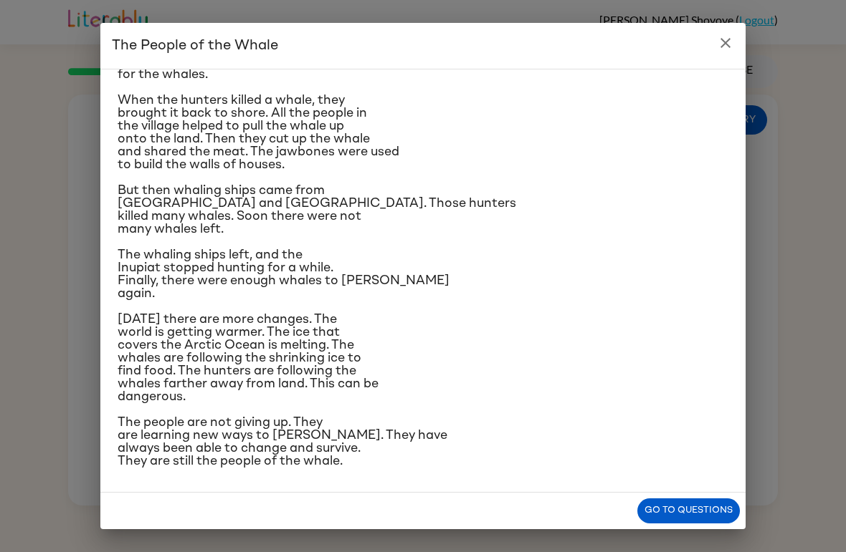
scroll to position [343, 0]
click at [686, 514] on button "Go to questions" at bounding box center [688, 511] width 102 height 25
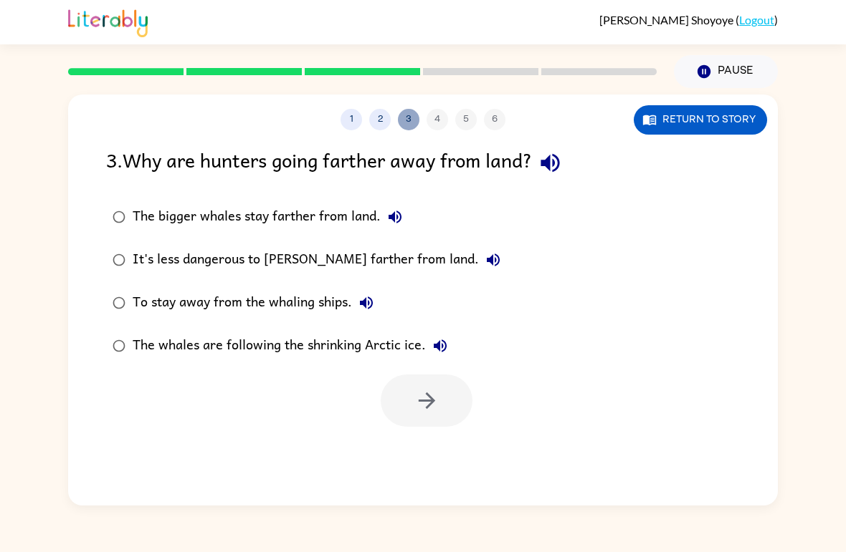
click at [402, 123] on button "3" at bounding box center [408, 119] width 21 height 21
click at [380, 127] on button "2" at bounding box center [379, 119] width 21 height 21
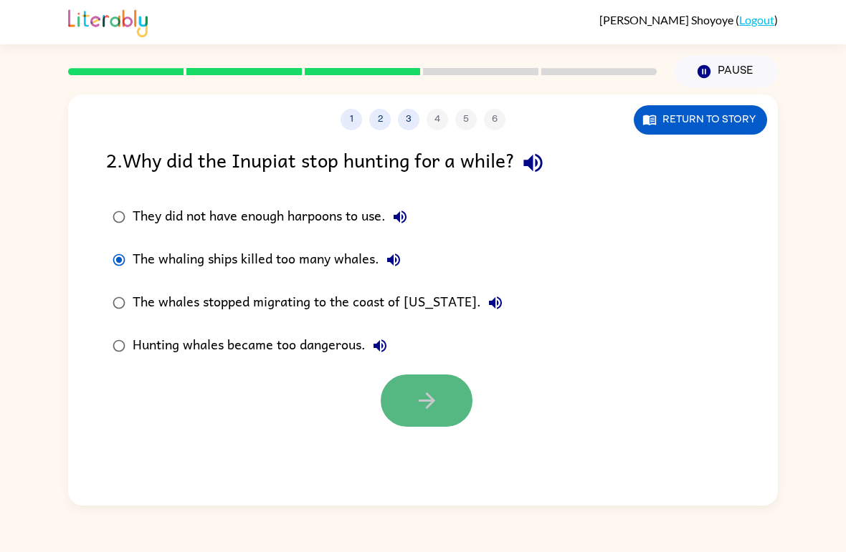
click at [391, 398] on button "button" at bounding box center [426, 401] width 92 height 52
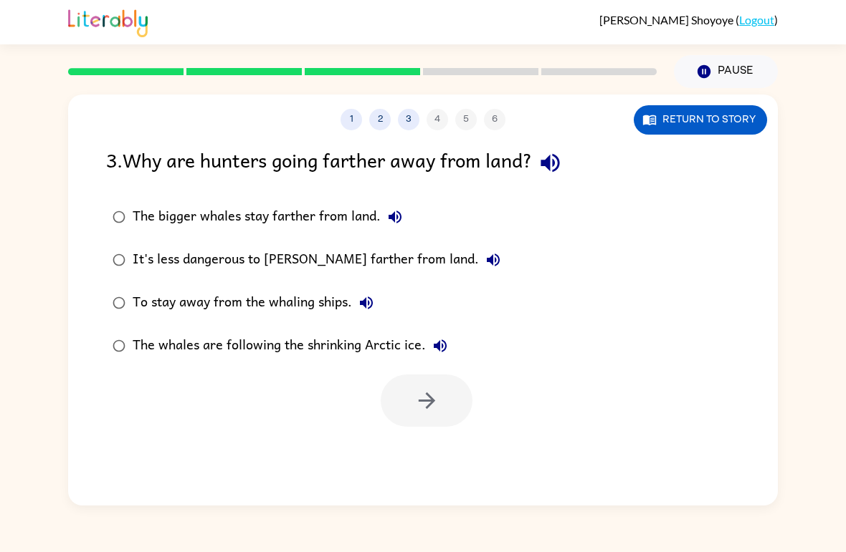
click at [287, 261] on div "It's less dangerous to [PERSON_NAME] farther from land." at bounding box center [320, 260] width 375 height 29
click at [389, 385] on button "button" at bounding box center [426, 401] width 92 height 52
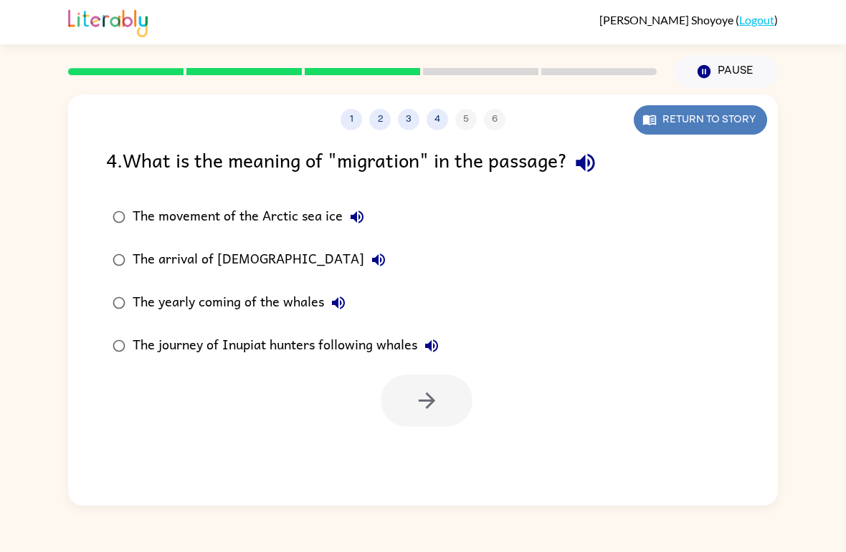
click at [671, 118] on button "Return to story" at bounding box center [699, 119] width 133 height 29
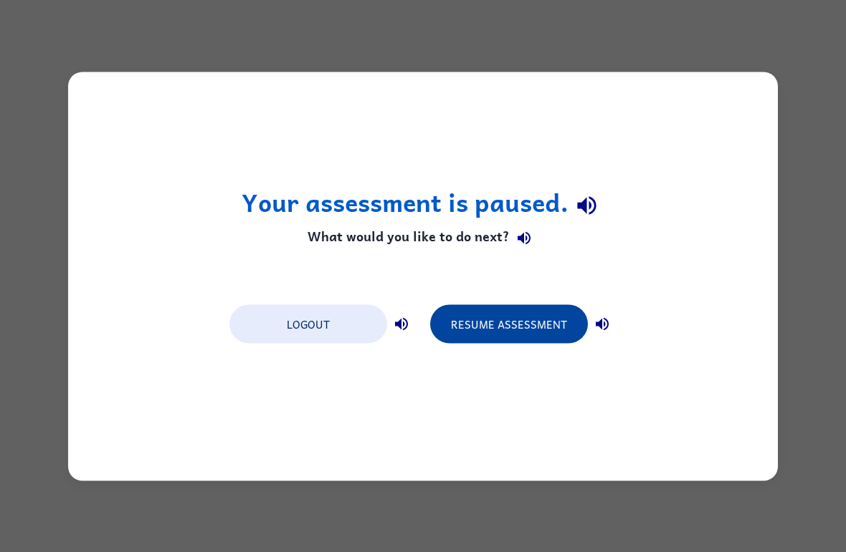
click at [526, 336] on button "Resume Assessment" at bounding box center [509, 324] width 158 height 39
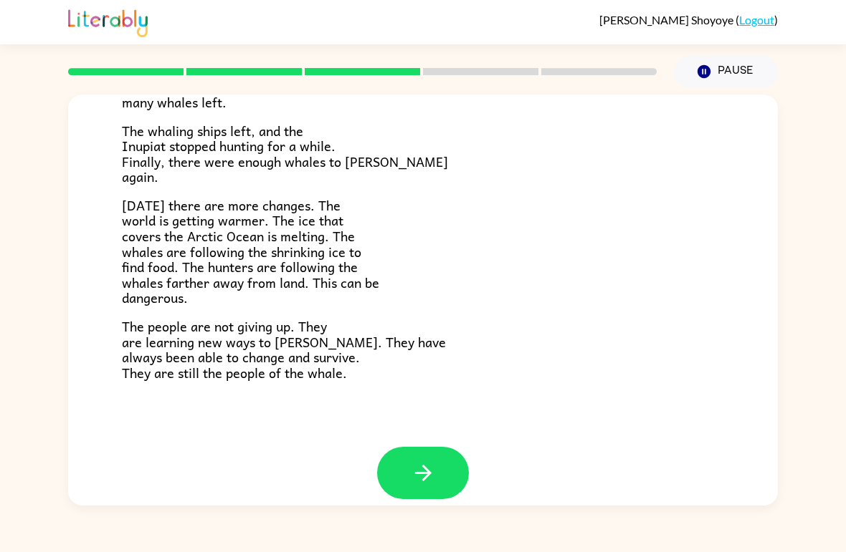
scroll to position [466, 0]
click at [426, 474] on button "button" at bounding box center [423, 473] width 92 height 52
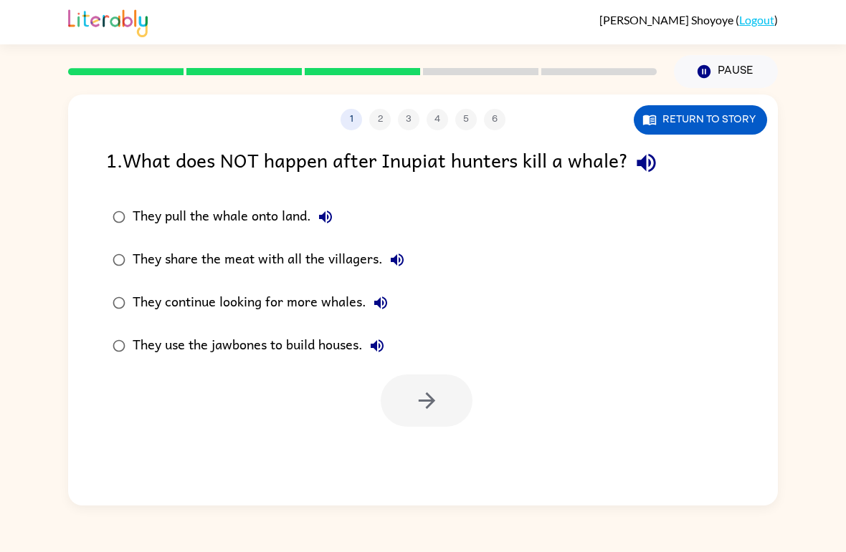
click at [302, 350] on div "They use the jawbones to build houses." at bounding box center [262, 346] width 259 height 29
click at [411, 402] on button "button" at bounding box center [426, 401] width 92 height 52
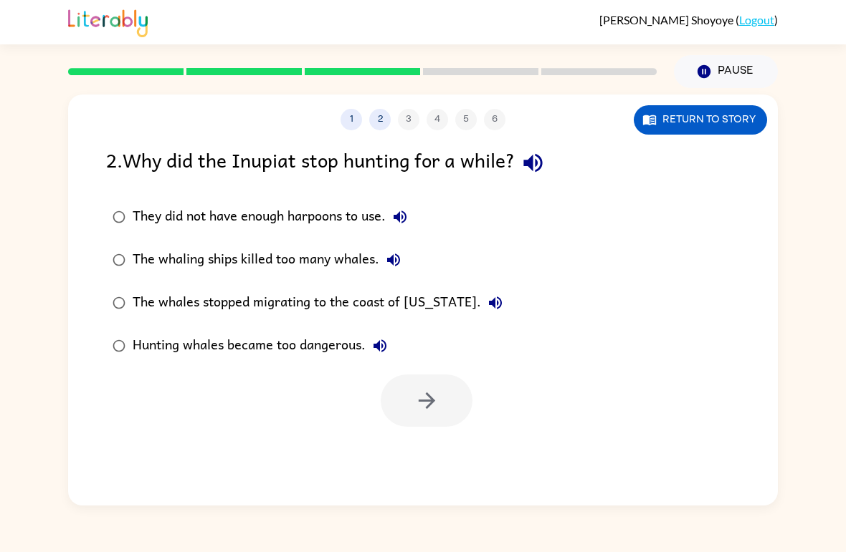
click at [287, 262] on div "The whaling ships killed too many whales." at bounding box center [270, 260] width 275 height 29
click at [403, 395] on button "button" at bounding box center [426, 401] width 92 height 52
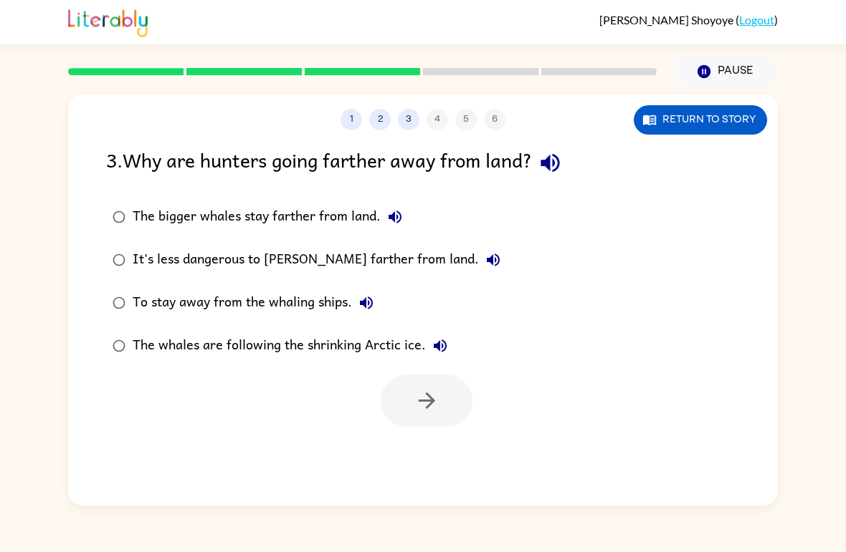
click at [294, 263] on div "It's less dangerous to [PERSON_NAME] farther from land." at bounding box center [320, 260] width 375 height 29
click at [408, 402] on button "button" at bounding box center [426, 401] width 92 height 52
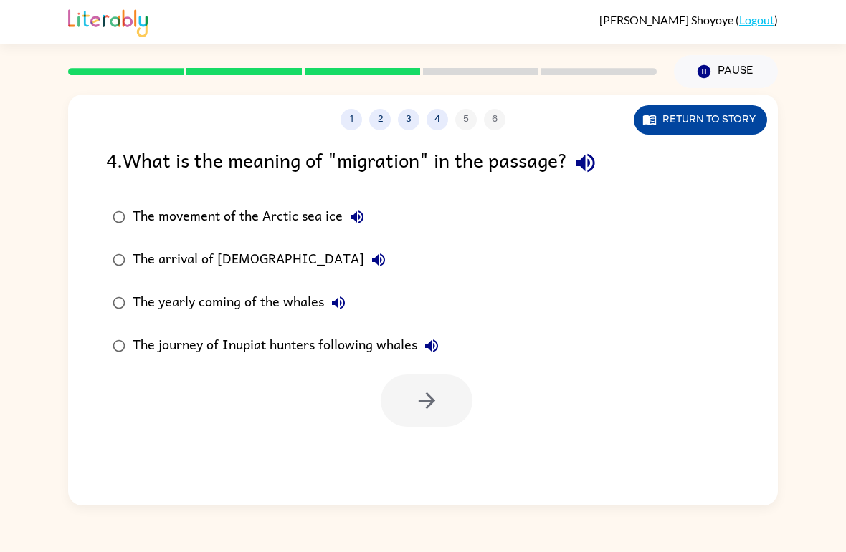
click at [714, 123] on button "Return to story" at bounding box center [699, 119] width 133 height 29
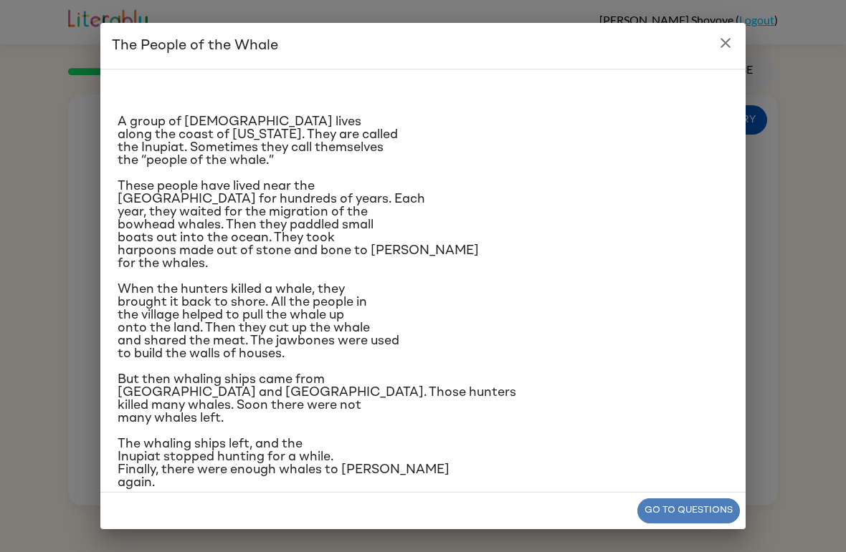
click at [686, 509] on button "Go to questions" at bounding box center [688, 511] width 102 height 25
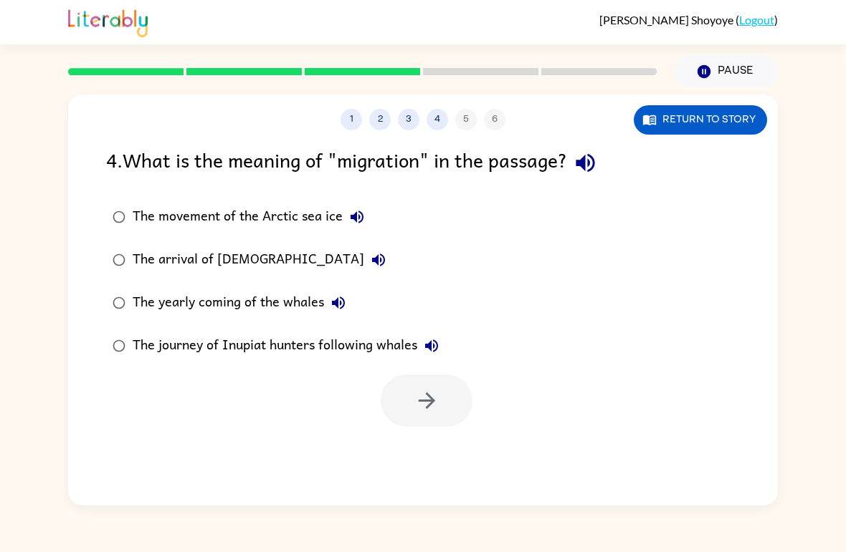
click at [267, 260] on div "The arrival of [DEMOGRAPHIC_DATA]" at bounding box center [263, 260] width 260 height 29
click at [305, 216] on div "The movement of the Arctic sea ice" at bounding box center [252, 217] width 239 height 29
click at [282, 305] on div "The yearly coming of the whales" at bounding box center [243, 303] width 220 height 29
click at [429, 396] on icon "button" at bounding box center [426, 401] width 16 height 16
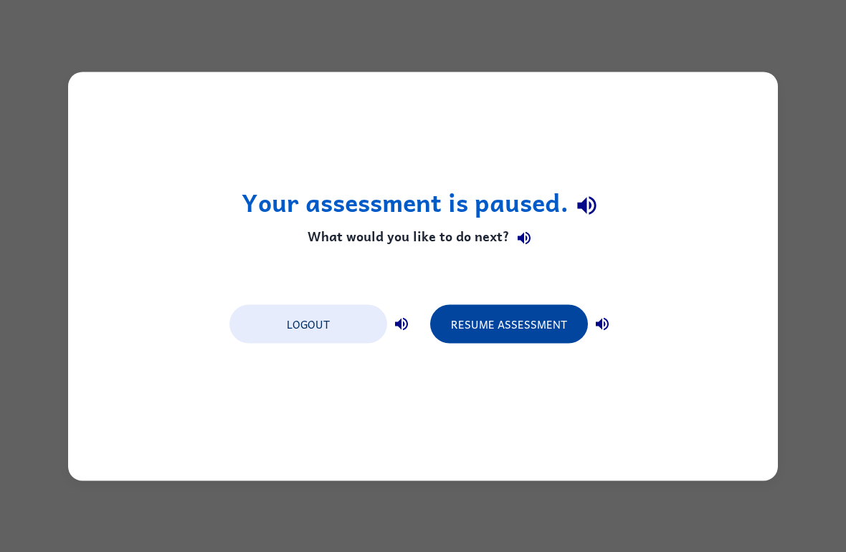
click at [533, 320] on button "Resume Assessment" at bounding box center [509, 324] width 158 height 39
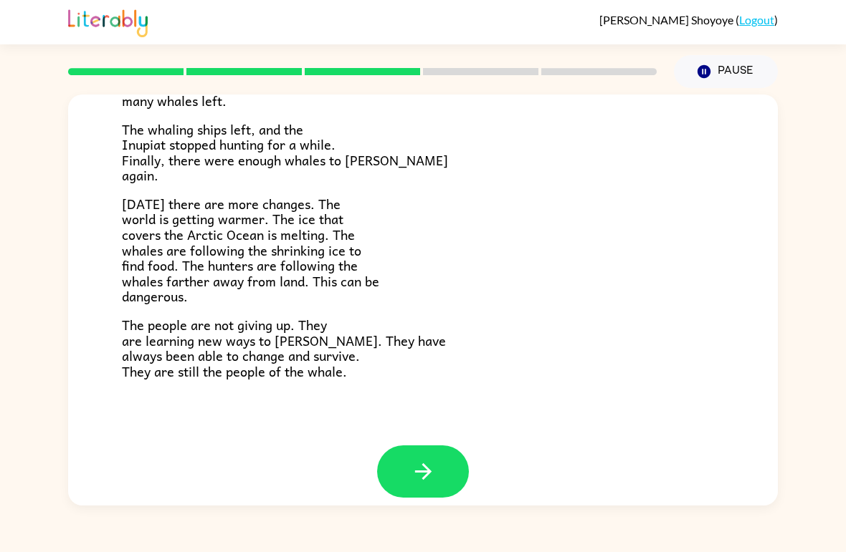
scroll to position [466, 0]
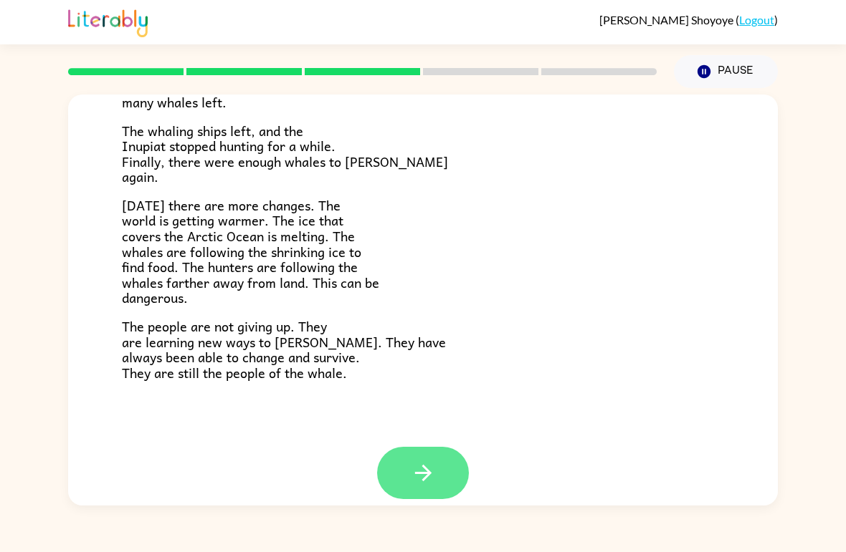
click at [413, 461] on icon "button" at bounding box center [423, 473] width 25 height 25
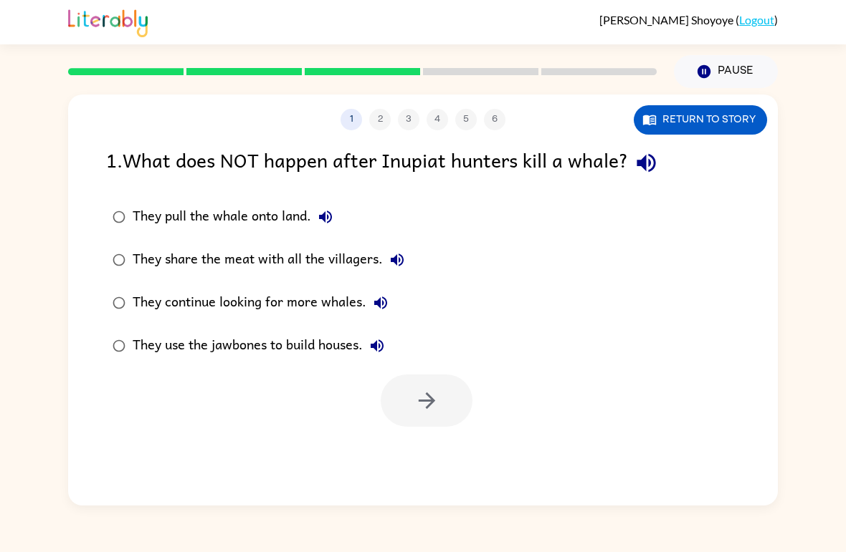
click at [271, 344] on div "They use the jawbones to build houses." at bounding box center [262, 346] width 259 height 29
click at [421, 396] on icon "button" at bounding box center [426, 400] width 25 height 25
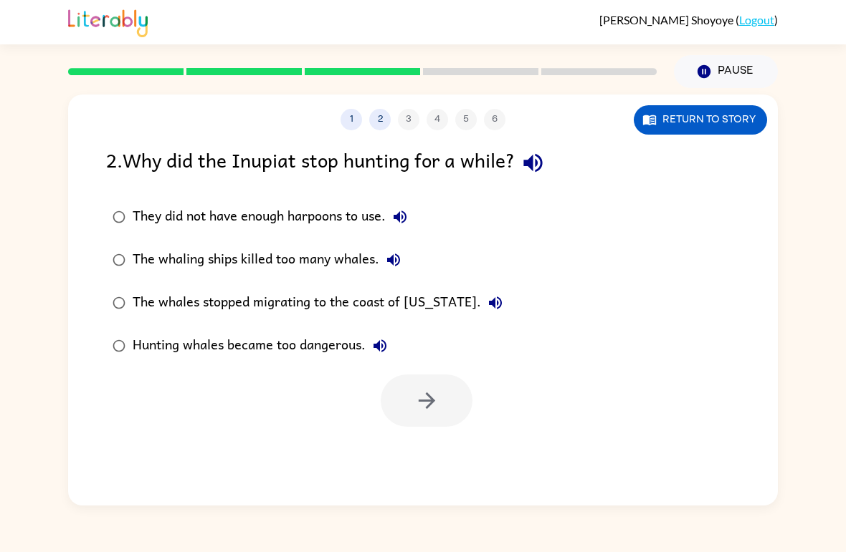
click at [317, 267] on div "The whaling ships killed too many whales." at bounding box center [270, 260] width 275 height 29
click at [412, 397] on button "button" at bounding box center [426, 401] width 92 height 52
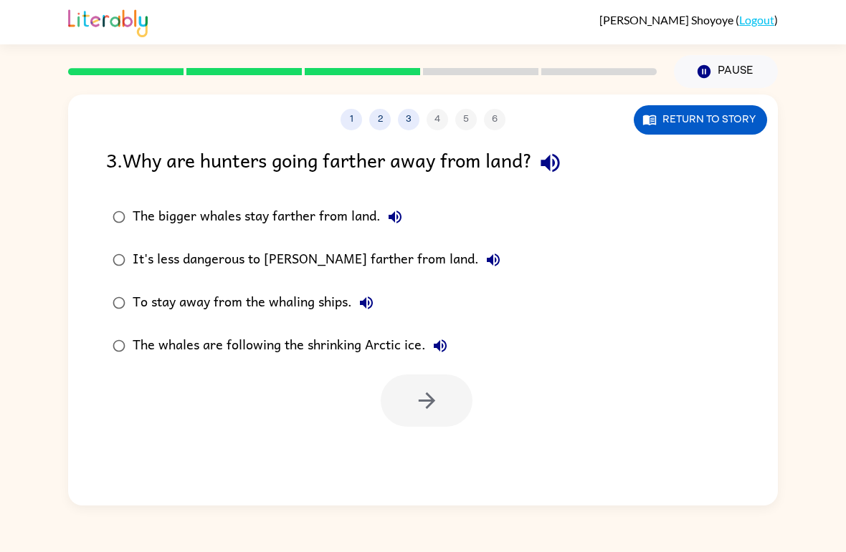
click at [242, 259] on div "It's less dangerous to [PERSON_NAME] farther from land." at bounding box center [320, 260] width 375 height 29
click at [415, 395] on icon "button" at bounding box center [426, 400] width 25 height 25
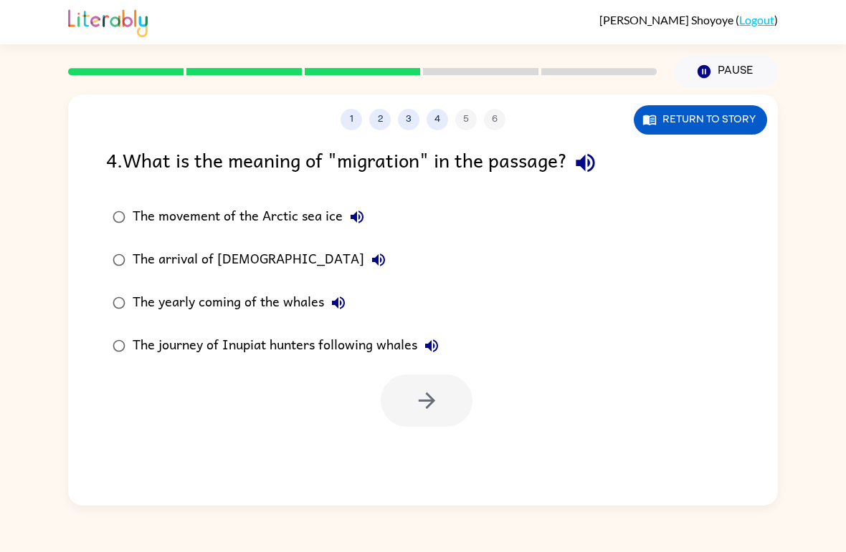
click at [265, 337] on div "The journey of Inupiat hunters following whales" at bounding box center [289, 346] width 313 height 29
click at [246, 305] on div "The yearly coming of the whales" at bounding box center [243, 303] width 220 height 29
click at [418, 413] on icon "button" at bounding box center [426, 400] width 25 height 25
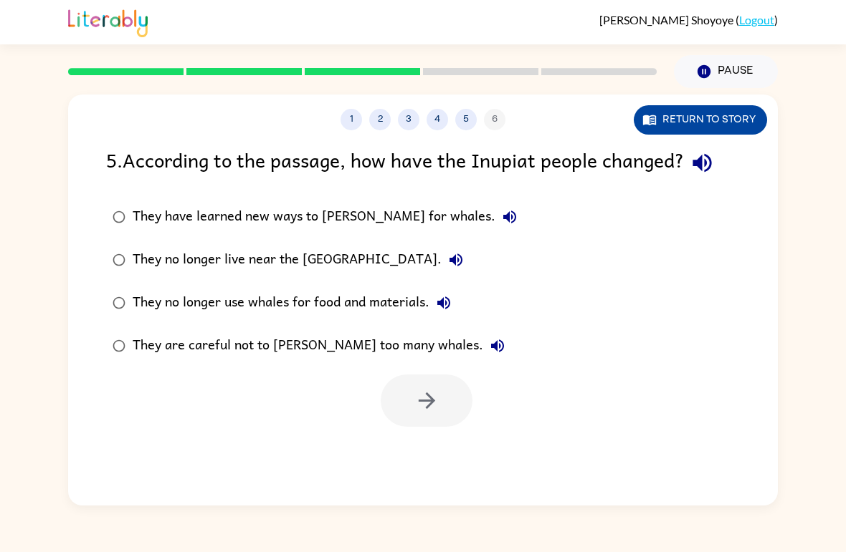
click at [716, 121] on button "Return to story" at bounding box center [699, 119] width 133 height 29
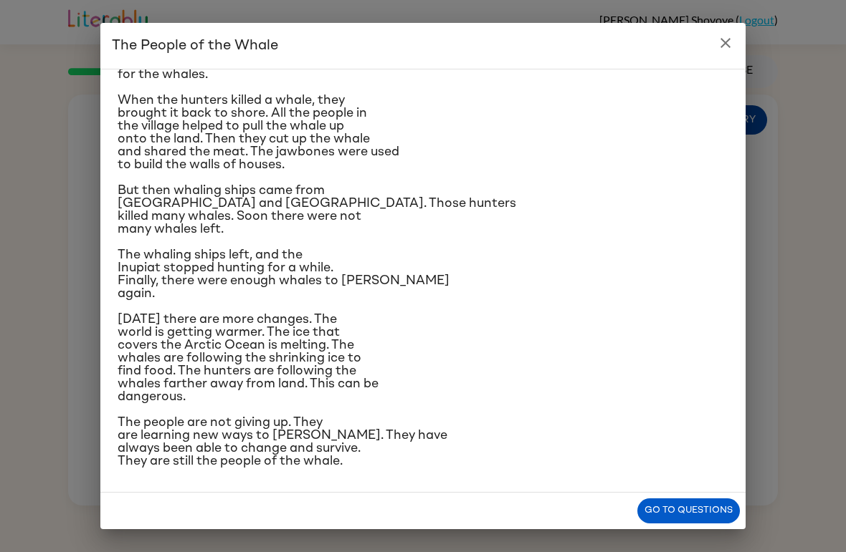
scroll to position [287, 0]
click at [679, 506] on button "Go to questions" at bounding box center [688, 511] width 102 height 25
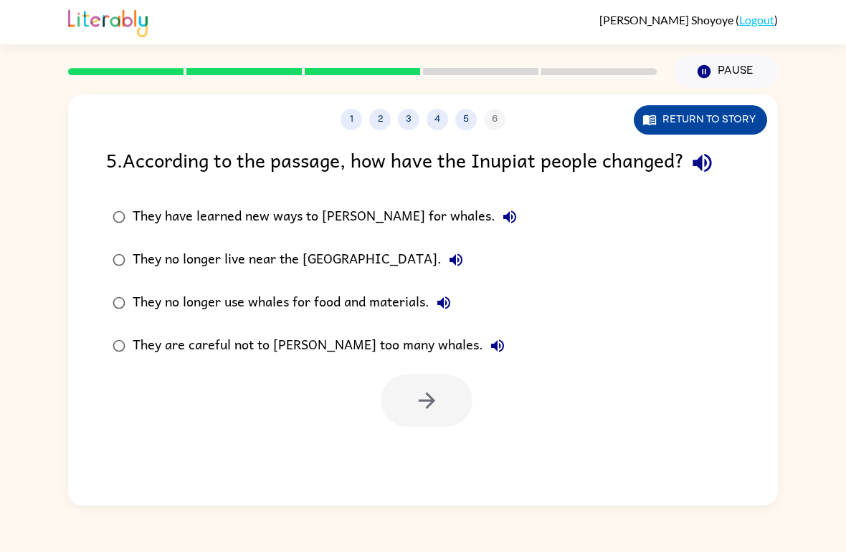
click at [719, 112] on button "Return to story" at bounding box center [699, 119] width 133 height 29
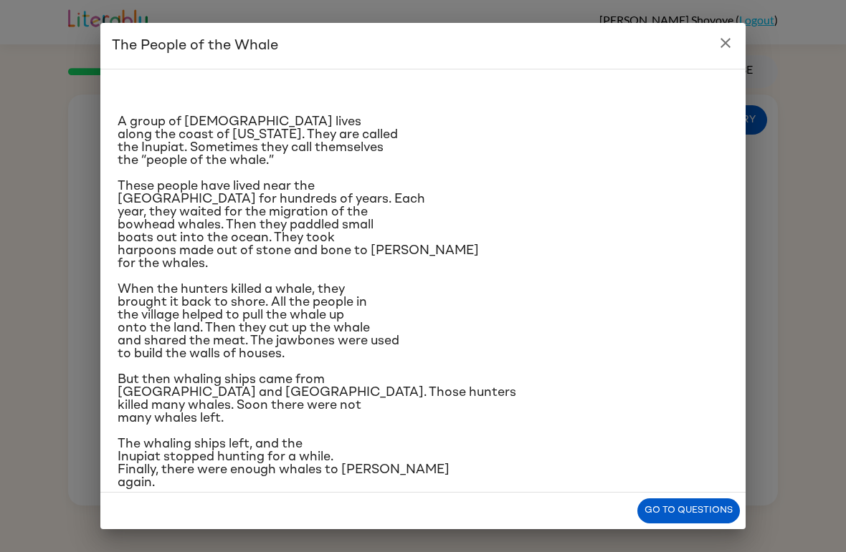
click at [652, 425] on p "But then whaling ships came from [GEOGRAPHIC_DATA] and [GEOGRAPHIC_DATA]. Those…" at bounding box center [423, 399] width 610 height 52
click at [706, 507] on button "Go to questions" at bounding box center [688, 511] width 102 height 25
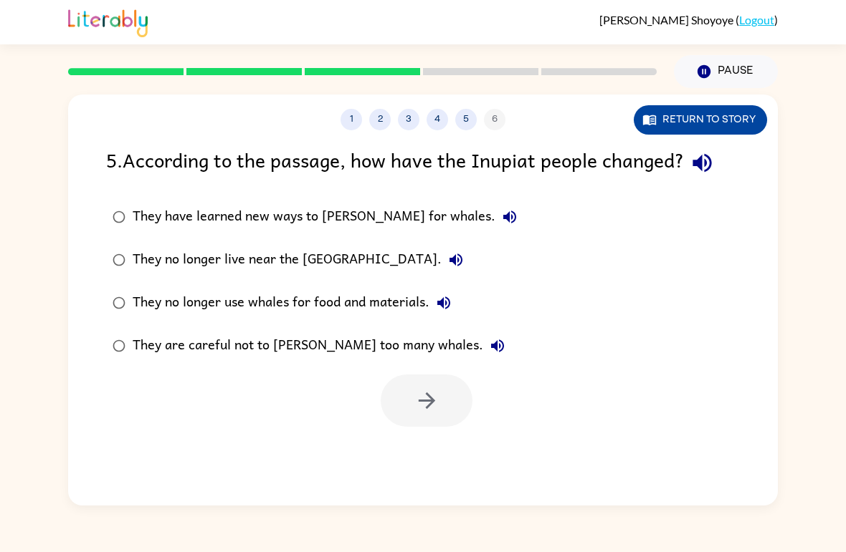
drag, startPoint x: 680, startPoint y: 121, endPoint x: 664, endPoint y: 115, distance: 17.4
click at [664, 115] on button "Return to story" at bounding box center [699, 119] width 133 height 29
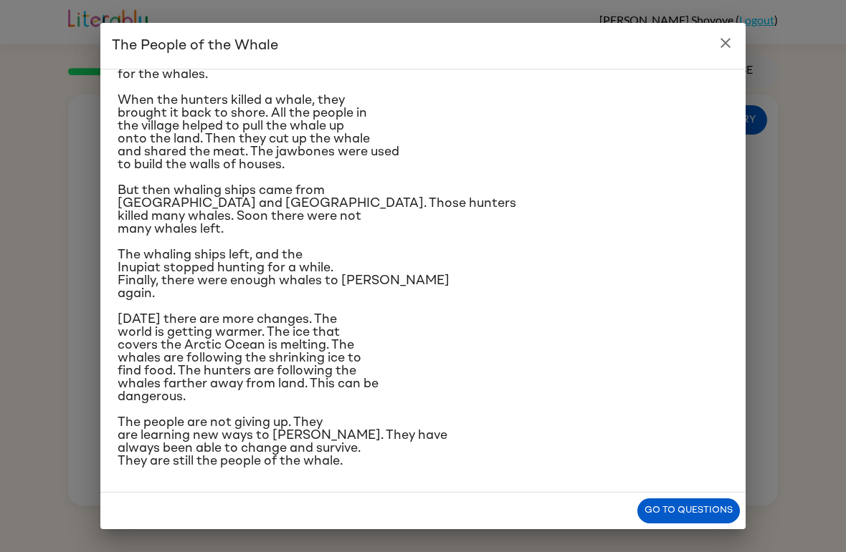
scroll to position [343, 0]
click at [704, 515] on button "Go to questions" at bounding box center [688, 511] width 102 height 25
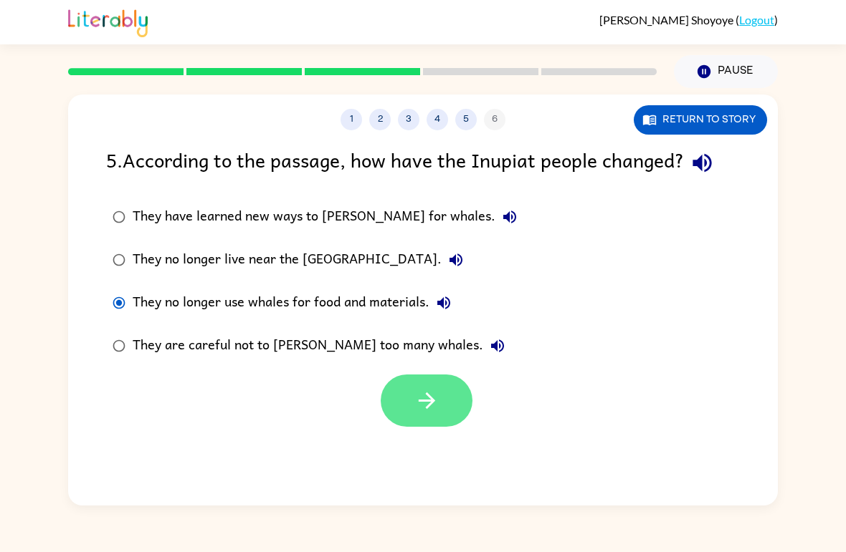
click at [432, 391] on icon "button" at bounding box center [426, 400] width 25 height 25
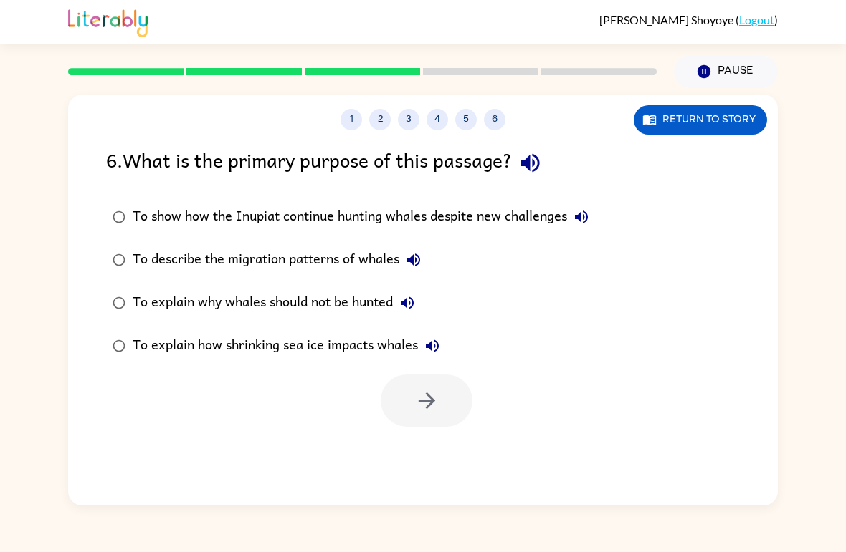
click at [369, 257] on div "To describe the migration patterns of whales" at bounding box center [280, 260] width 295 height 29
click at [439, 396] on button "button" at bounding box center [426, 401] width 92 height 52
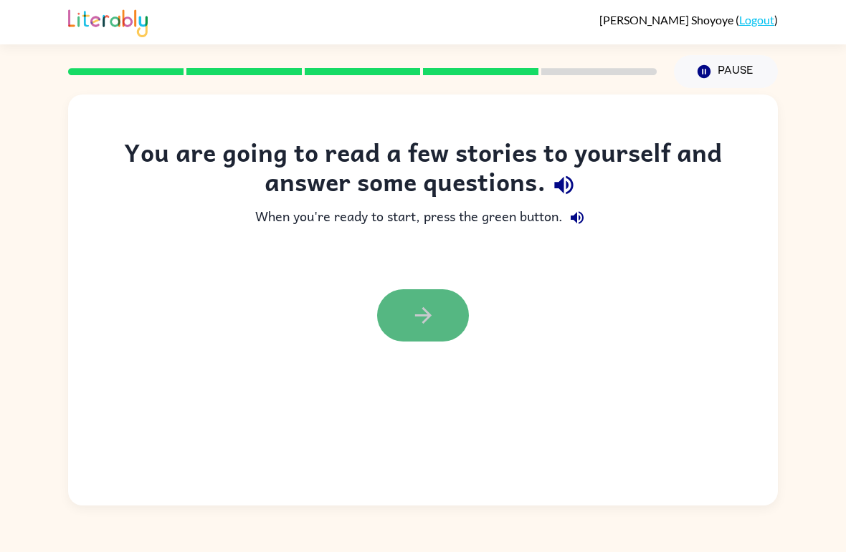
click at [390, 302] on button "button" at bounding box center [423, 315] width 92 height 52
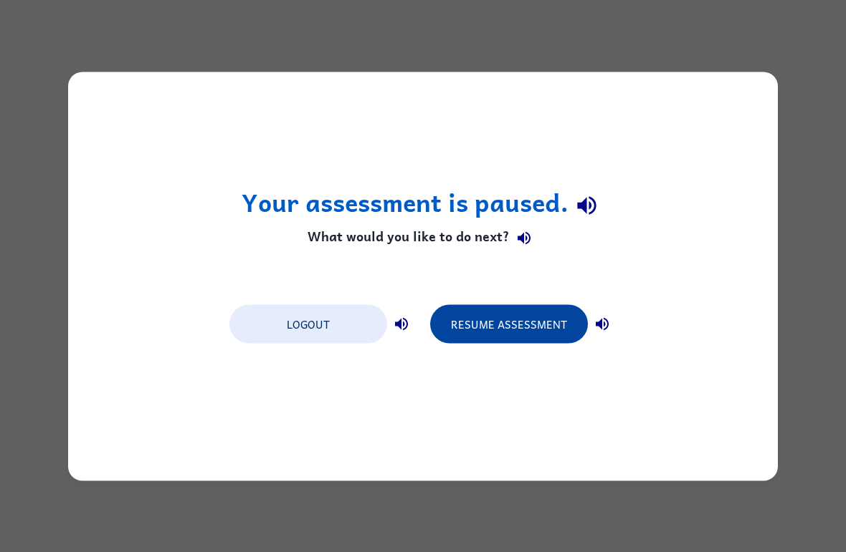
click at [522, 320] on button "Resume Assessment" at bounding box center [509, 324] width 158 height 39
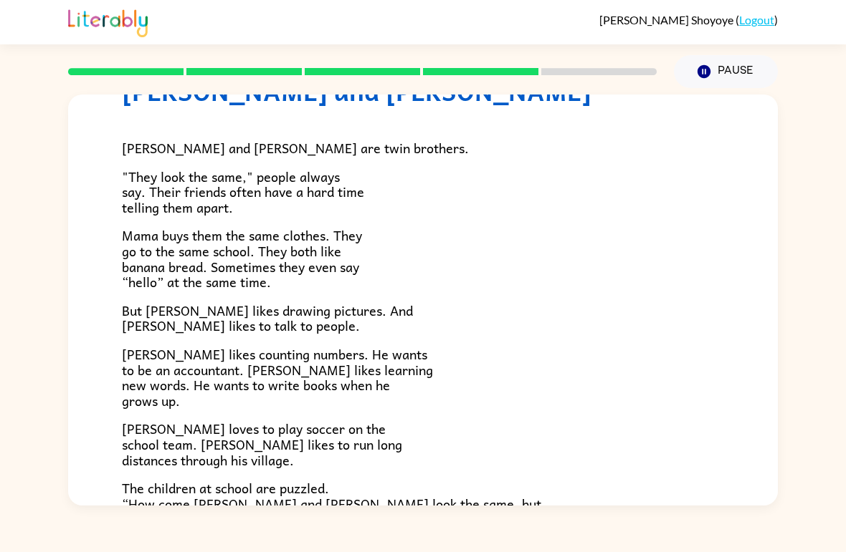
scroll to position [74, 0]
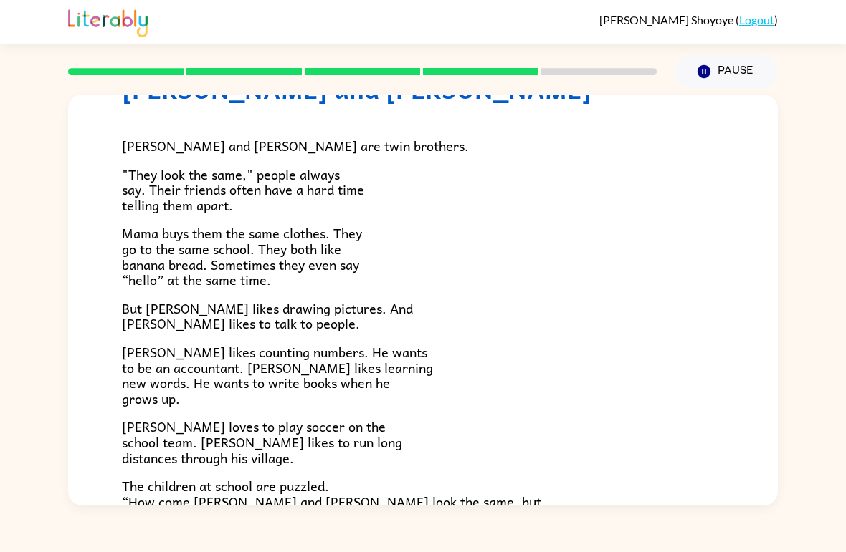
click at [264, 474] on html "[PERSON_NAME] ( Logout ) Pause Pause [PERSON_NAME] and [PERSON_NAME] and [PERSO…" at bounding box center [423, 276] width 846 height 552
click at [264, 476] on span "The children at school are puzzled. “How come [PERSON_NAME] and [PERSON_NAME] l…" at bounding box center [331, 502] width 419 height 52
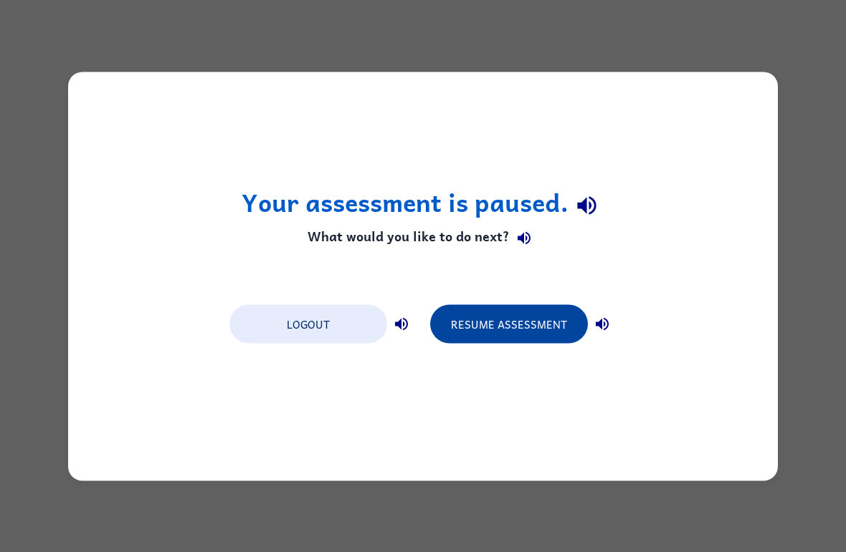
click at [534, 325] on button "Resume Assessment" at bounding box center [509, 324] width 158 height 39
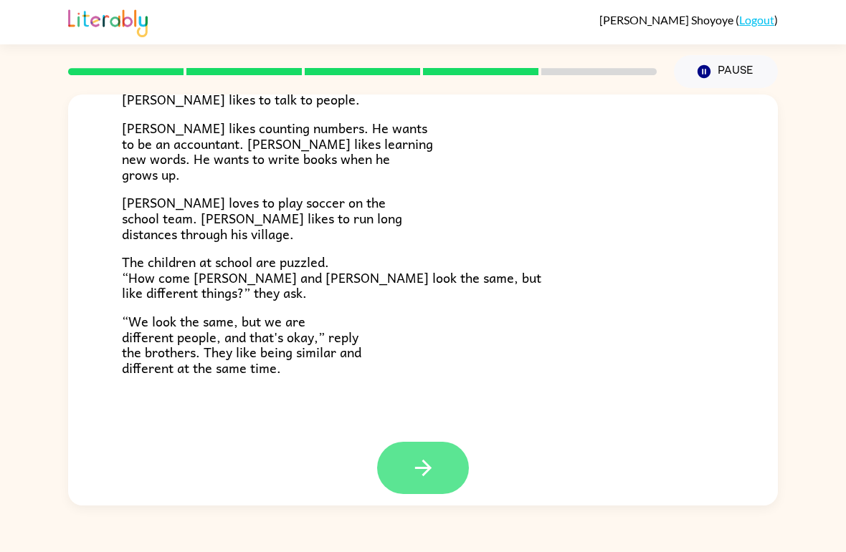
scroll to position [297, 0]
click at [449, 464] on button "button" at bounding box center [423, 469] width 92 height 52
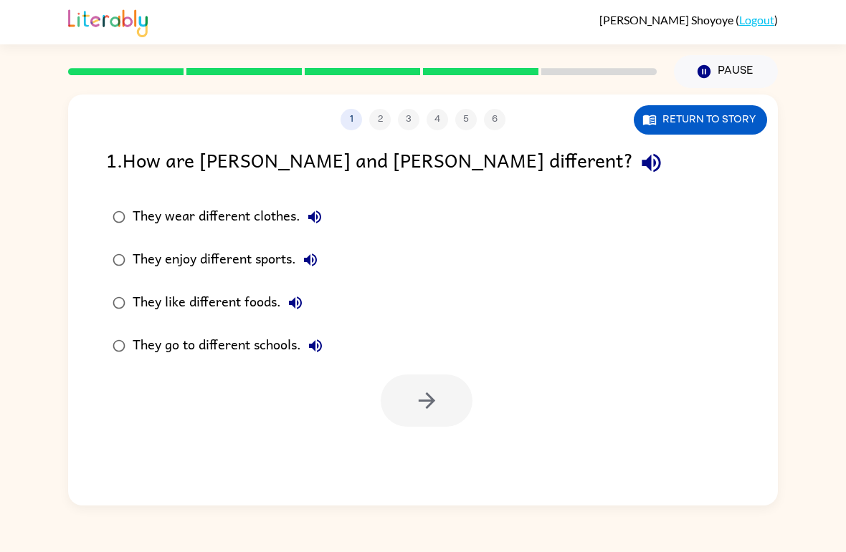
scroll to position [0, 0]
click at [709, 124] on button "Return to story" at bounding box center [699, 119] width 133 height 29
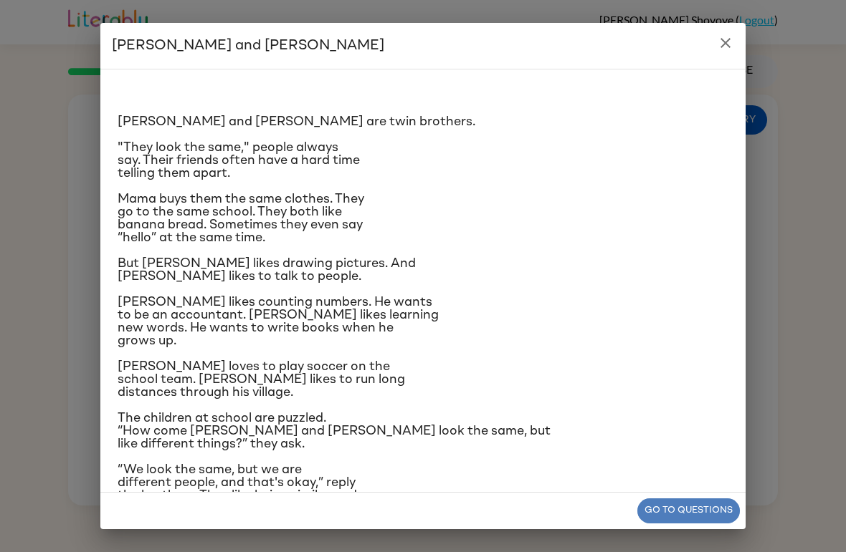
click at [669, 508] on button "Go to questions" at bounding box center [688, 511] width 102 height 25
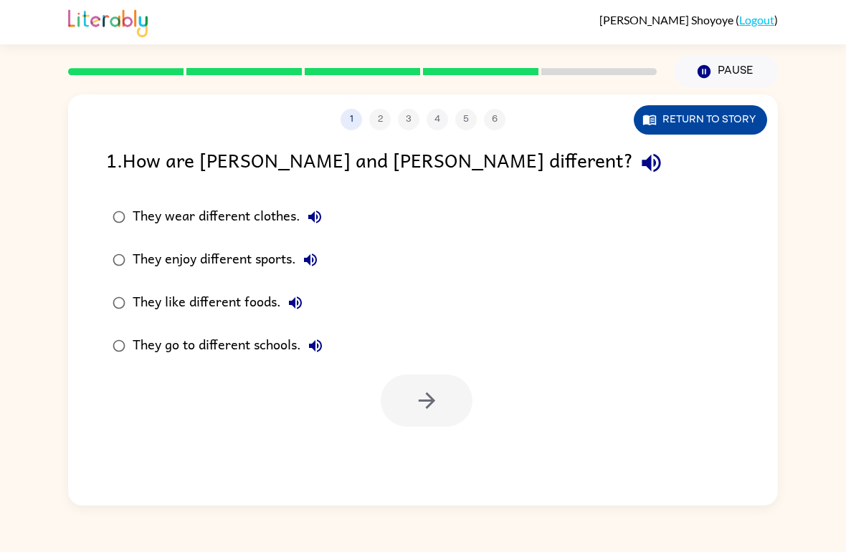
click at [717, 127] on button "Return to story" at bounding box center [699, 119] width 133 height 29
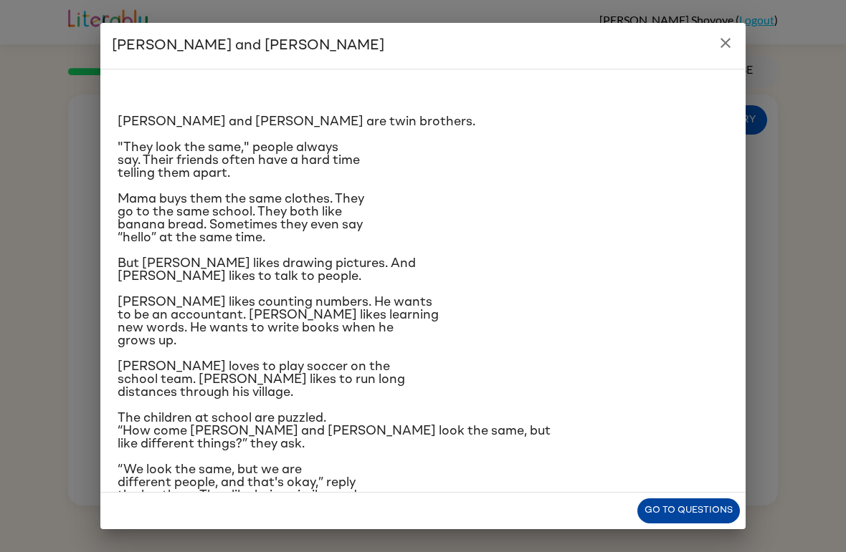
click at [679, 509] on button "Go to questions" at bounding box center [688, 511] width 102 height 25
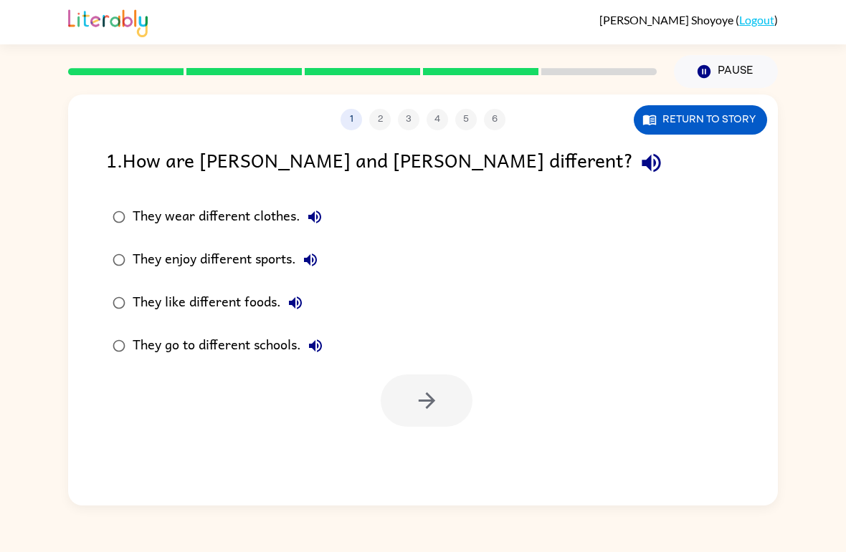
click at [200, 265] on div "They enjoy different sports." at bounding box center [229, 260] width 192 height 29
click at [427, 416] on button "button" at bounding box center [426, 401] width 92 height 52
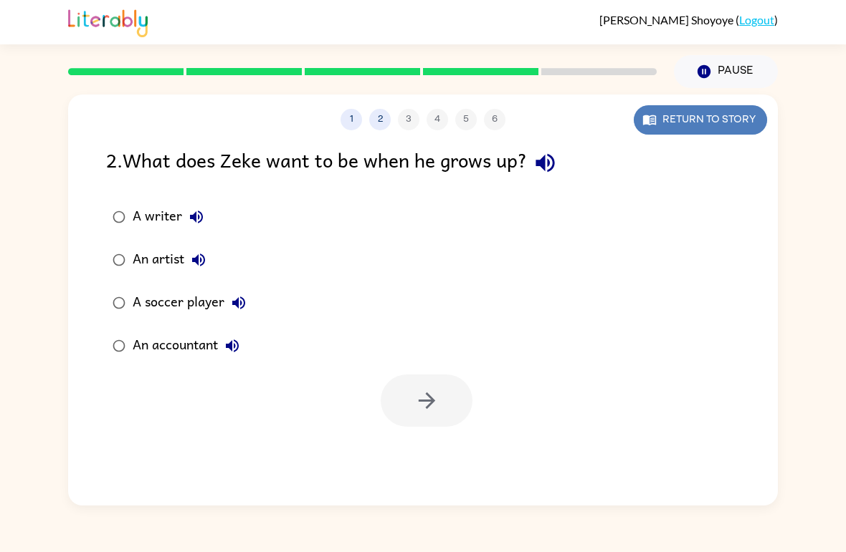
click at [658, 126] on button "Return to story" at bounding box center [699, 119] width 133 height 29
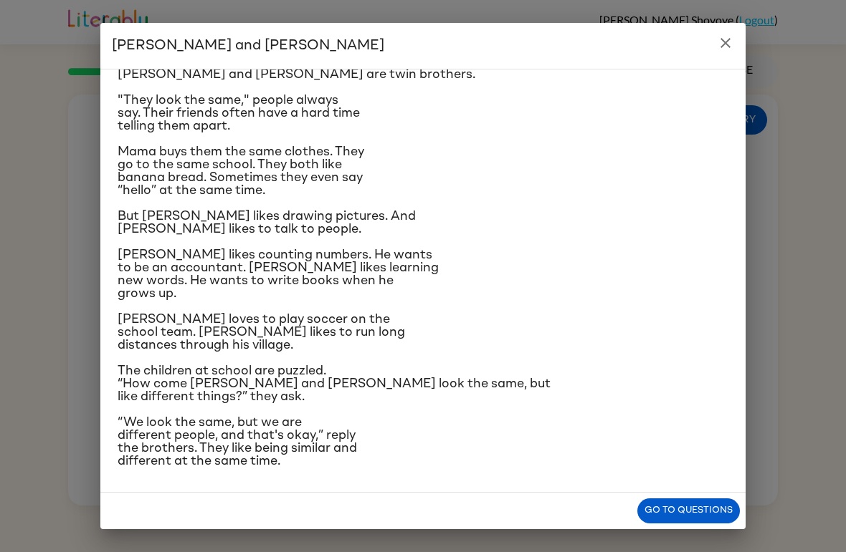
scroll to position [109, 0]
click at [727, 521] on button "Go to questions" at bounding box center [688, 511] width 102 height 25
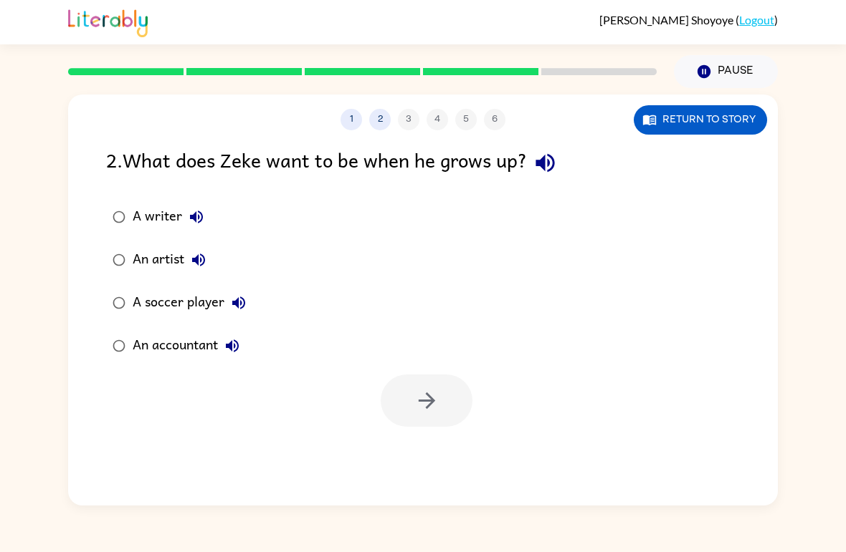
click at [140, 227] on div "A writer" at bounding box center [172, 217] width 78 height 29
click at [455, 415] on button "button" at bounding box center [426, 401] width 92 height 52
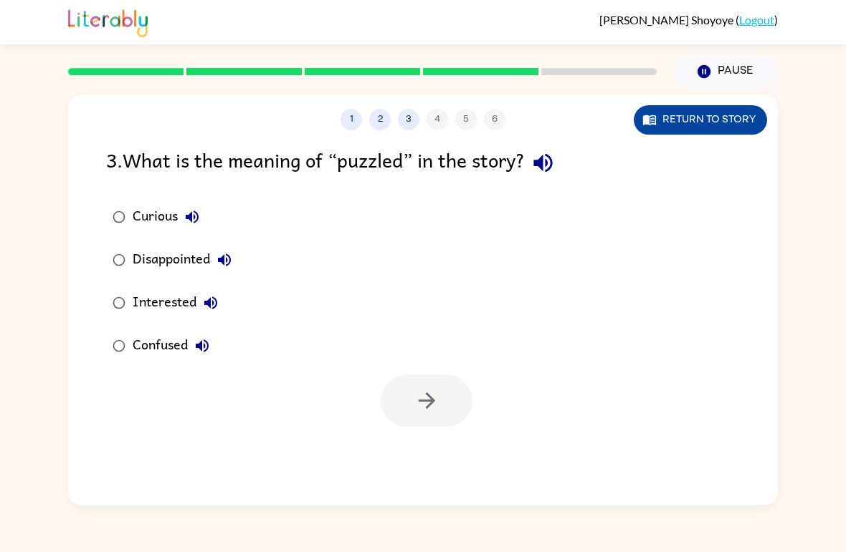
click at [661, 117] on button "Return to story" at bounding box center [699, 119] width 133 height 29
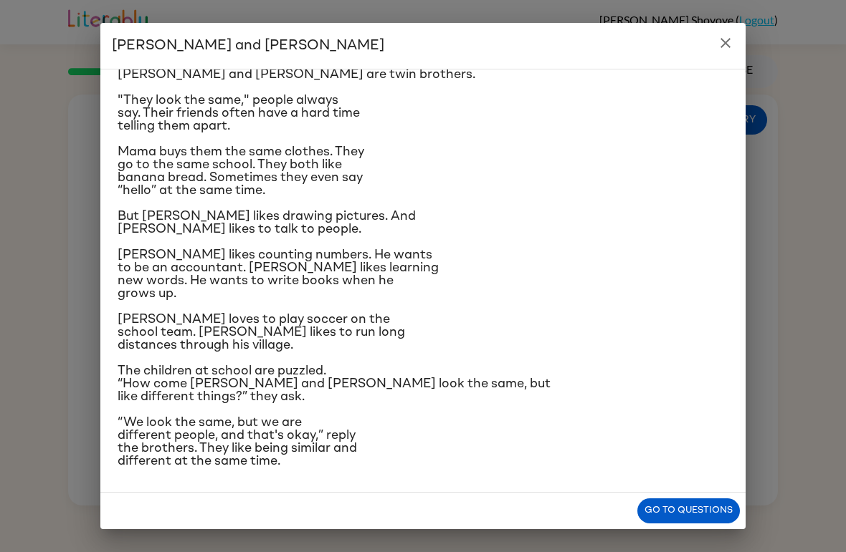
scroll to position [150, 0]
click at [711, 494] on div "Go to questions" at bounding box center [422, 511] width 645 height 37
click at [729, 502] on button "Go to questions" at bounding box center [688, 511] width 102 height 25
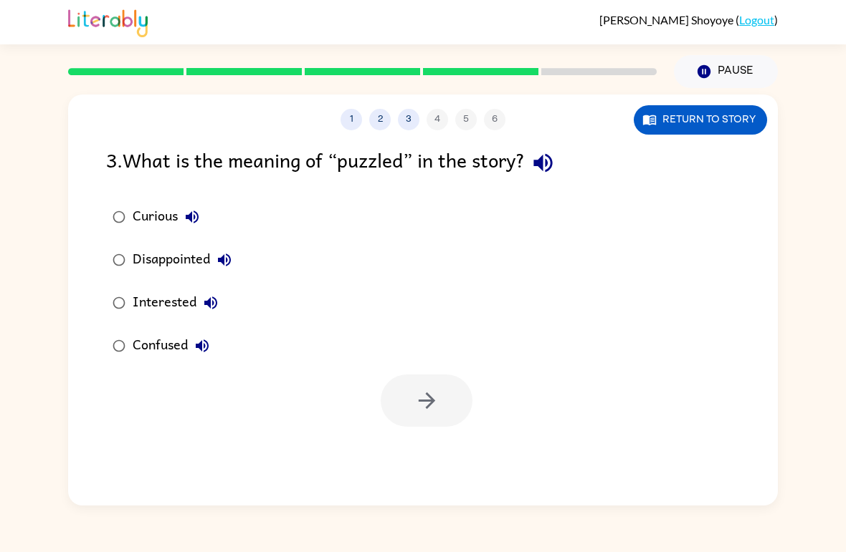
click at [151, 354] on div "Confused" at bounding box center [175, 346] width 84 height 29
click at [401, 403] on button "button" at bounding box center [426, 401] width 92 height 52
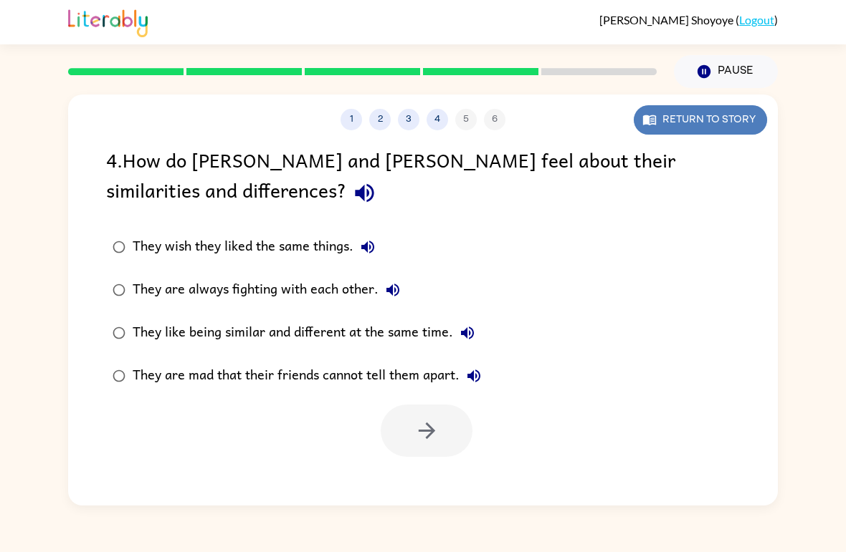
click at [737, 114] on button "Return to story" at bounding box center [699, 119] width 133 height 29
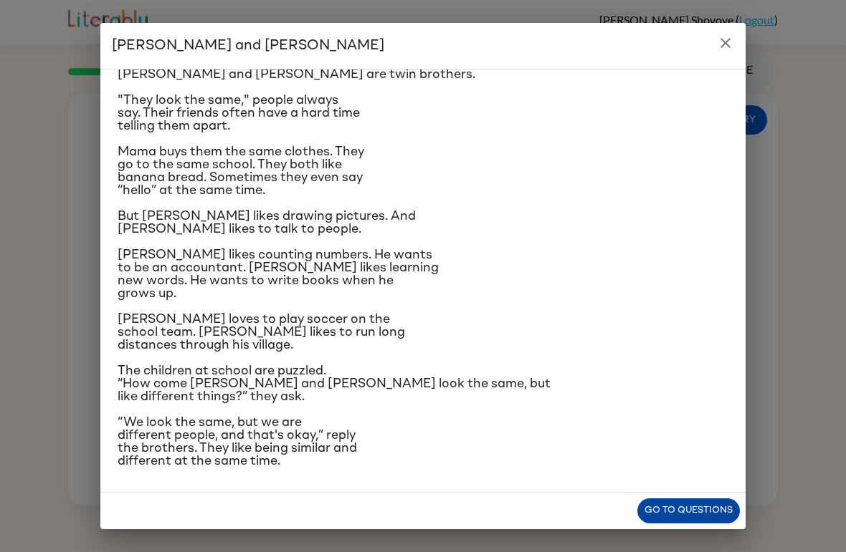
click at [674, 505] on button "Go to questions" at bounding box center [688, 511] width 102 height 25
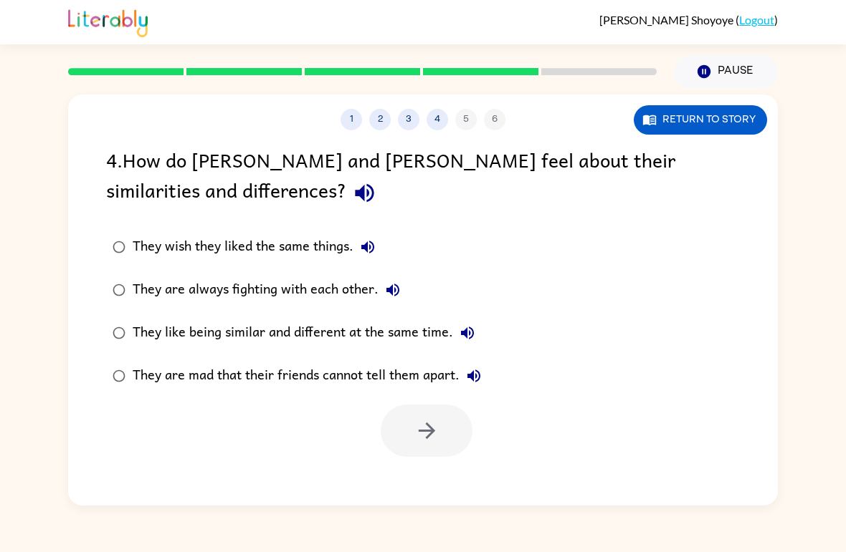
click at [403, 334] on div "They like being similar and different at the same time." at bounding box center [307, 333] width 349 height 29
click at [437, 420] on icon "button" at bounding box center [426, 430] width 25 height 25
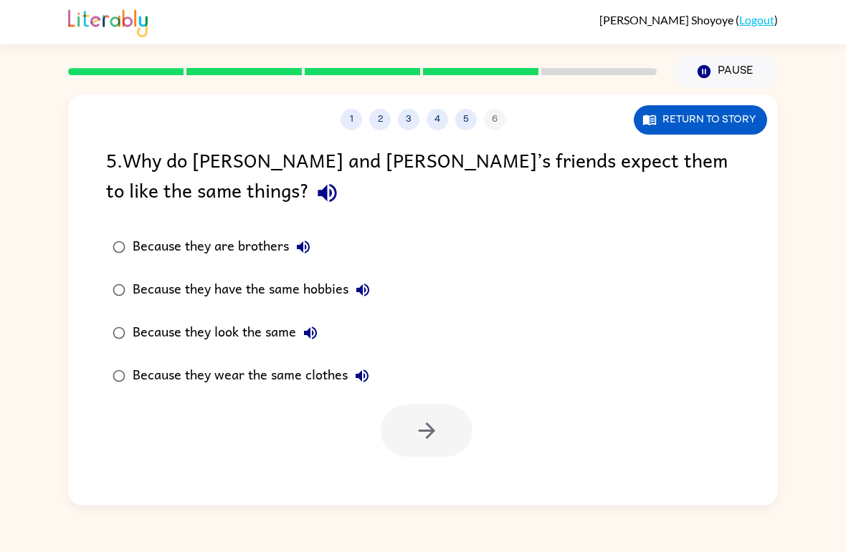
click at [229, 328] on div "Because they look the same" at bounding box center [229, 333] width 192 height 29
click at [427, 444] on icon "button" at bounding box center [426, 430] width 25 height 25
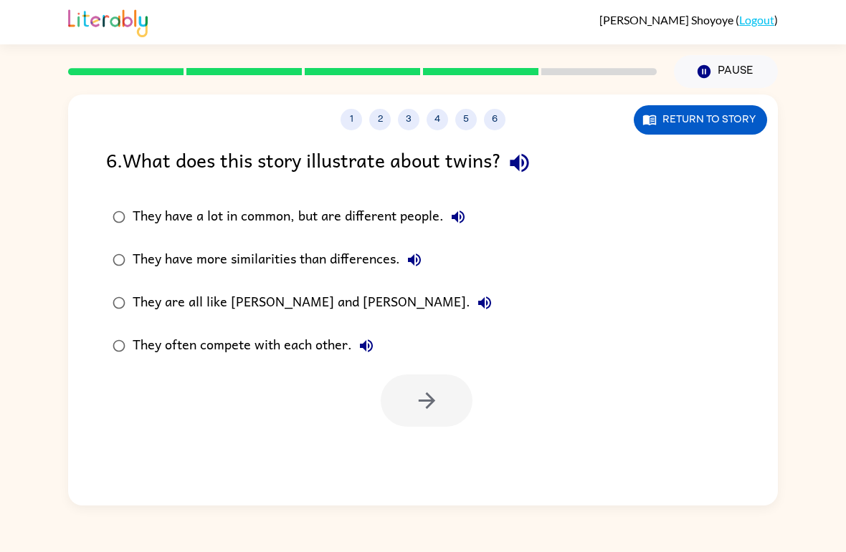
click at [271, 226] on div "They have a lot in common, but are different people." at bounding box center [303, 217] width 340 height 29
click at [408, 397] on button "button" at bounding box center [426, 401] width 92 height 52
